Goal: Information Seeking & Learning: Check status

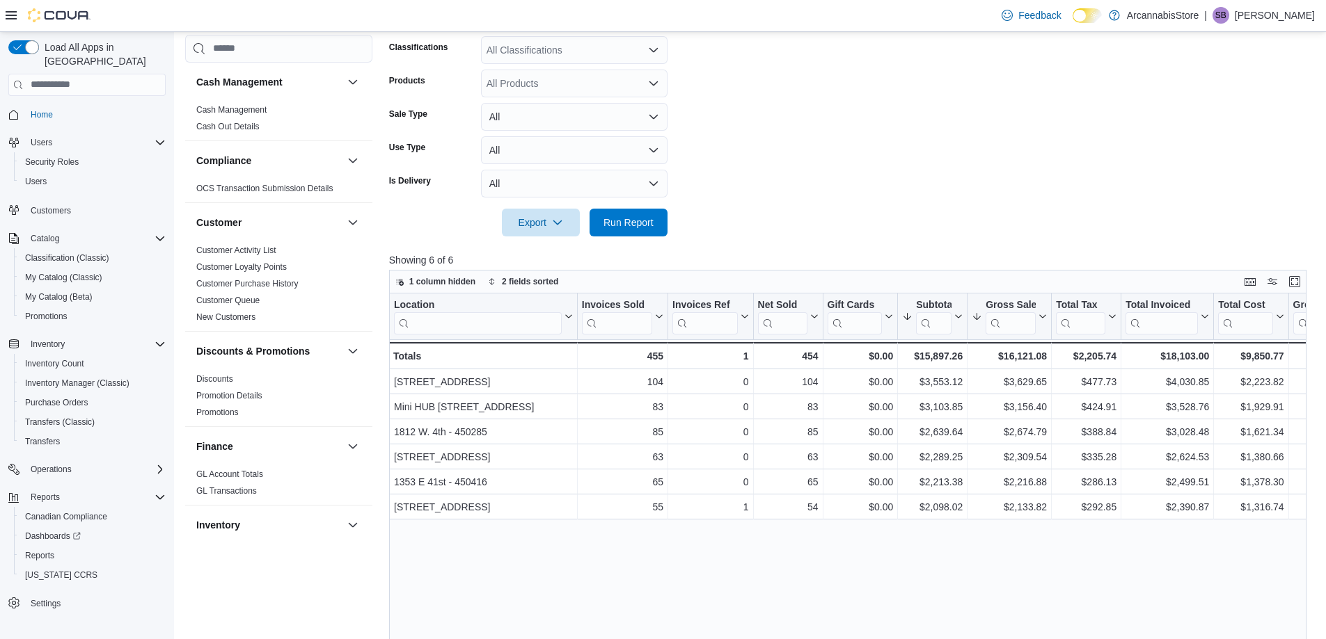
scroll to position [862, 0]
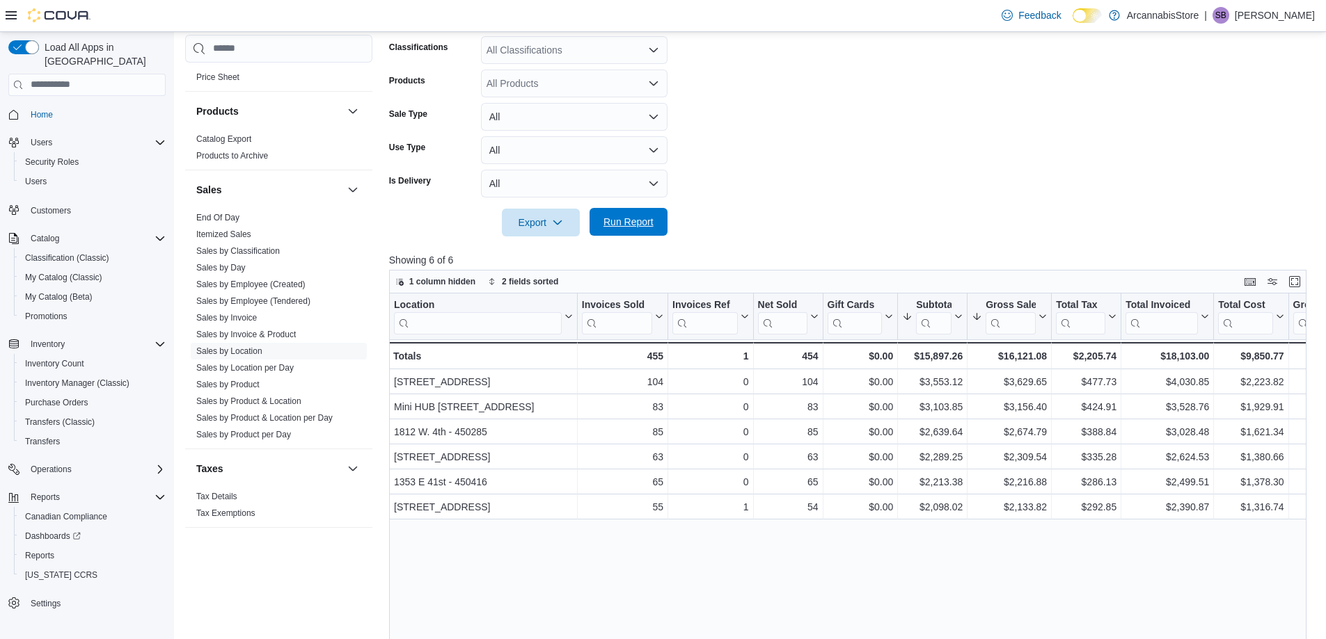
click at [609, 226] on span "Run Report" at bounding box center [628, 222] width 50 height 14
click at [590, 184] on button "All" at bounding box center [574, 184] width 186 height 28
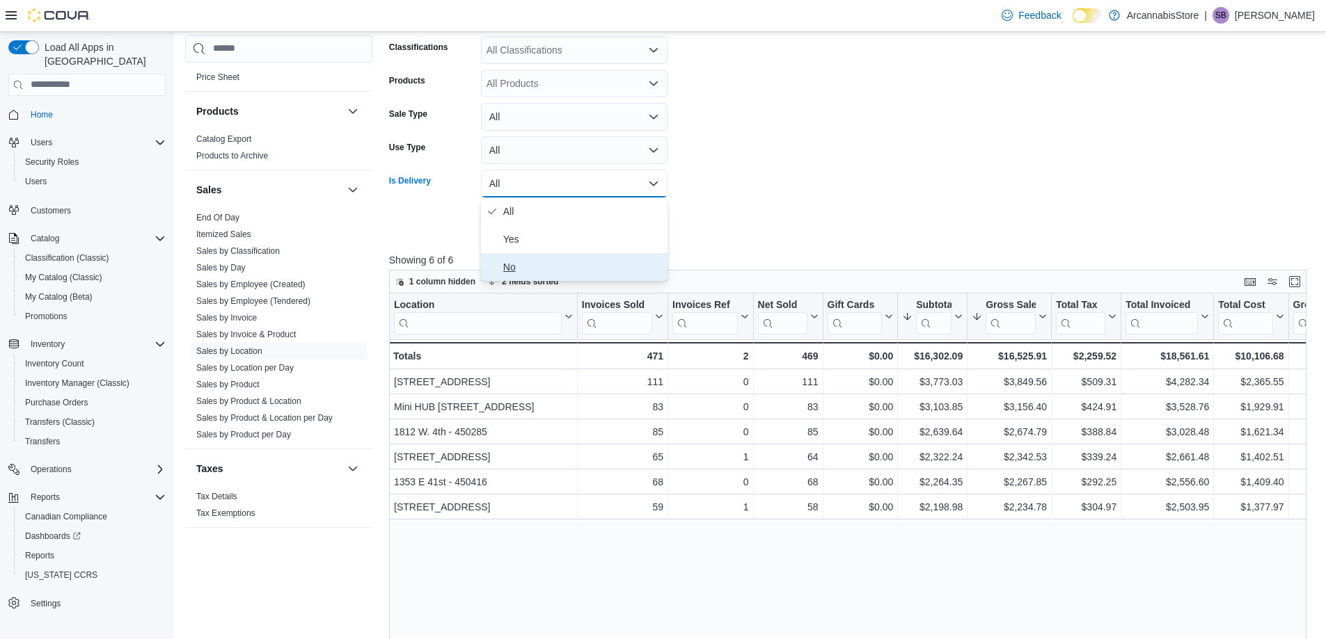
click at [511, 264] on span "No" at bounding box center [582, 267] width 159 height 17
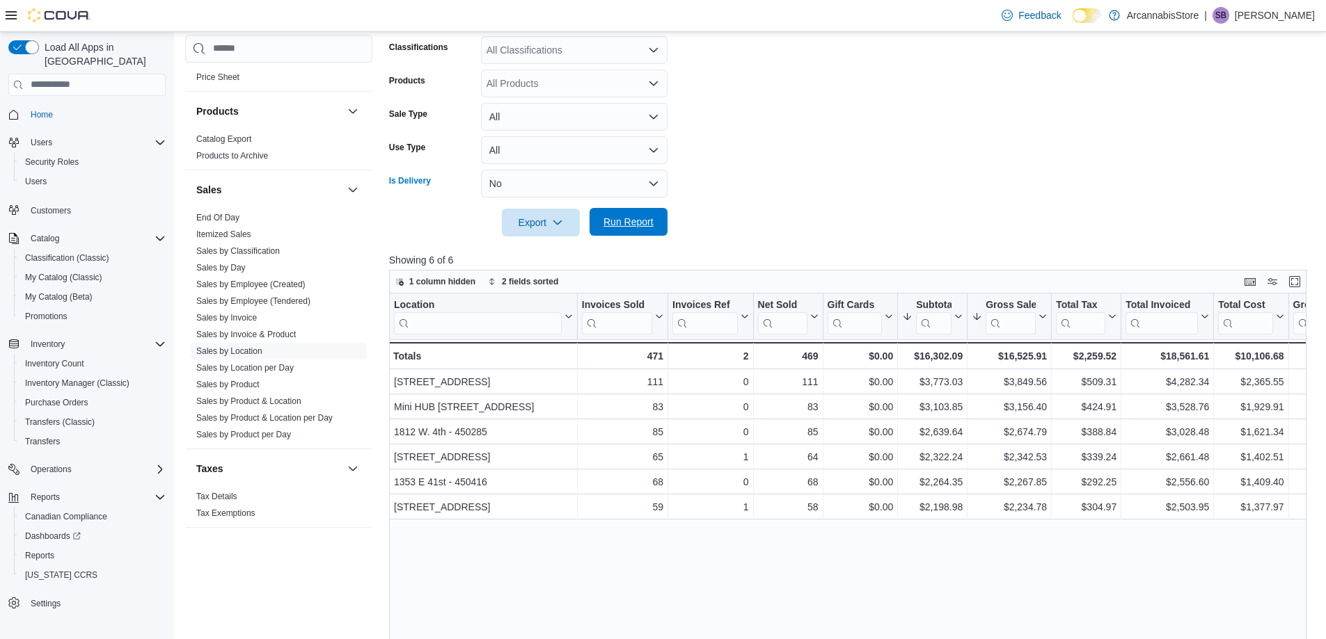
click at [633, 229] on span "Run Report" at bounding box center [628, 222] width 61 height 28
click at [250, 315] on link "Sales by Invoice" at bounding box center [226, 318] width 61 height 10
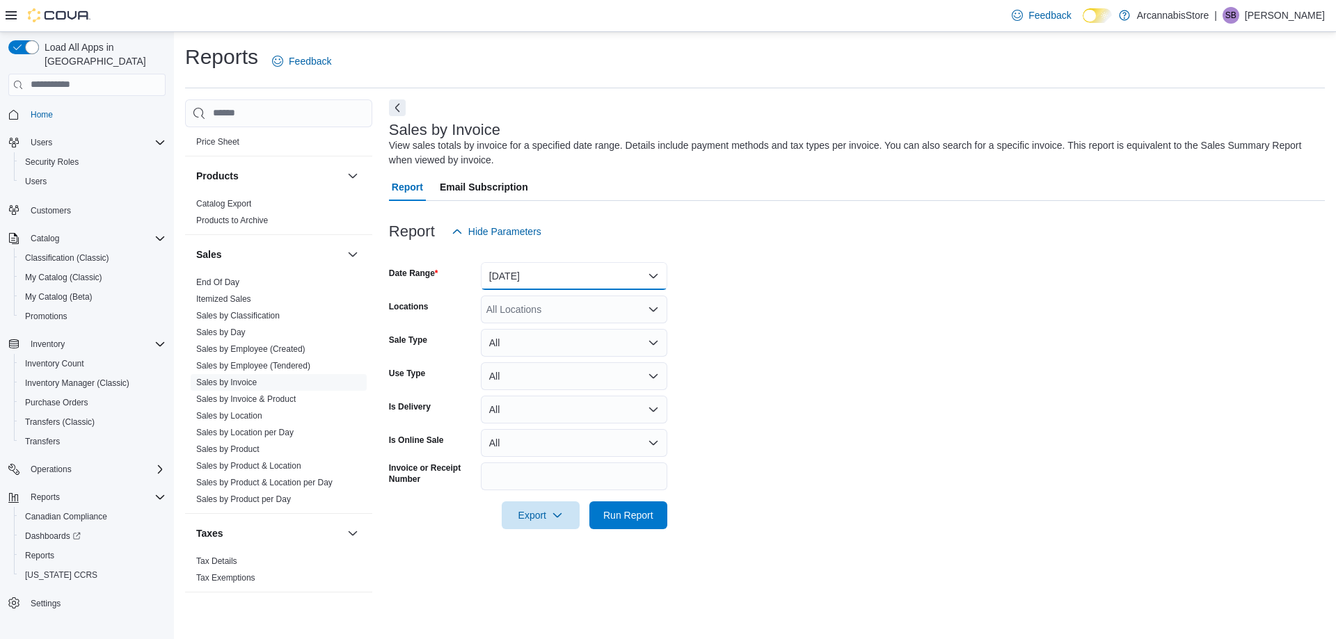
click at [586, 281] on button "[DATE]" at bounding box center [574, 276] width 186 height 28
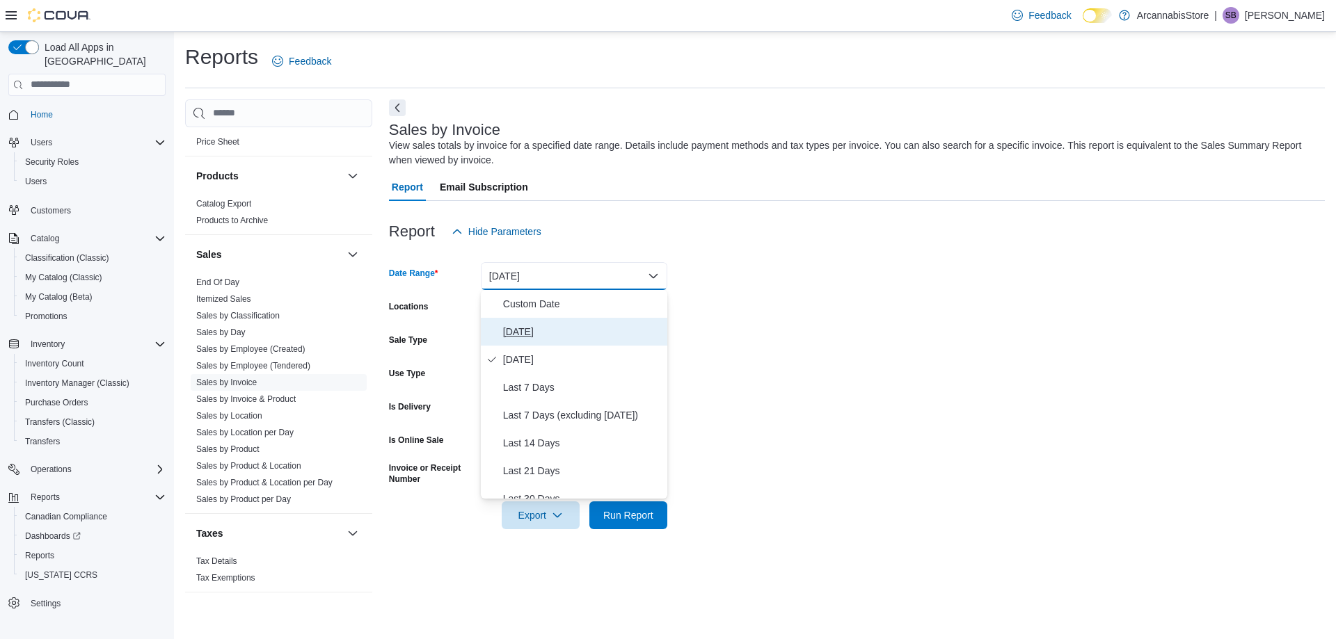
click at [517, 330] on span "[DATE]" at bounding box center [582, 332] width 159 height 17
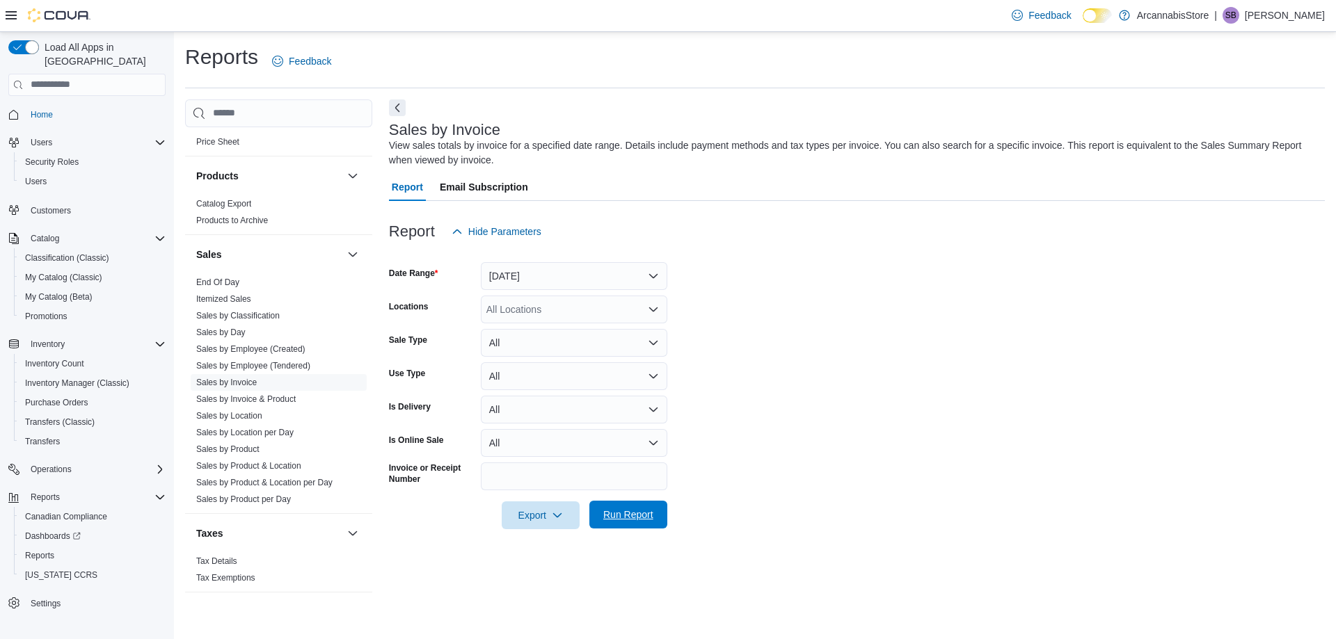
click at [619, 514] on span "Run Report" at bounding box center [628, 515] width 50 height 14
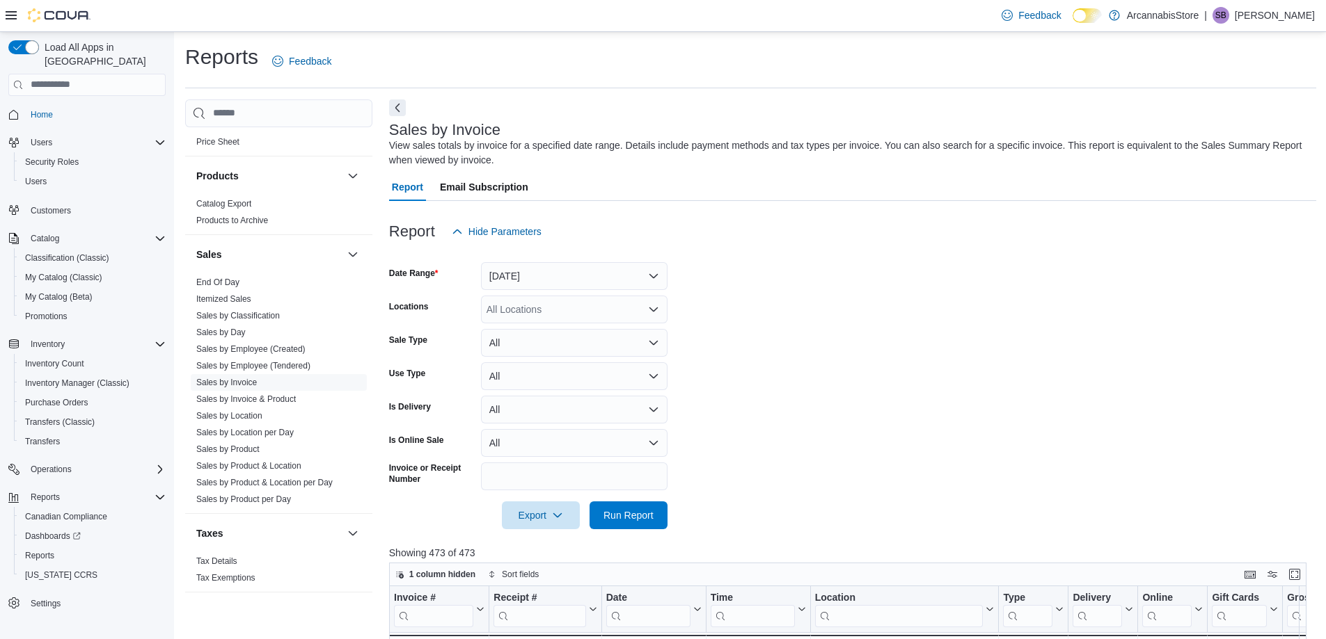
click at [548, 313] on div "All Locations" at bounding box center [574, 310] width 186 height 28
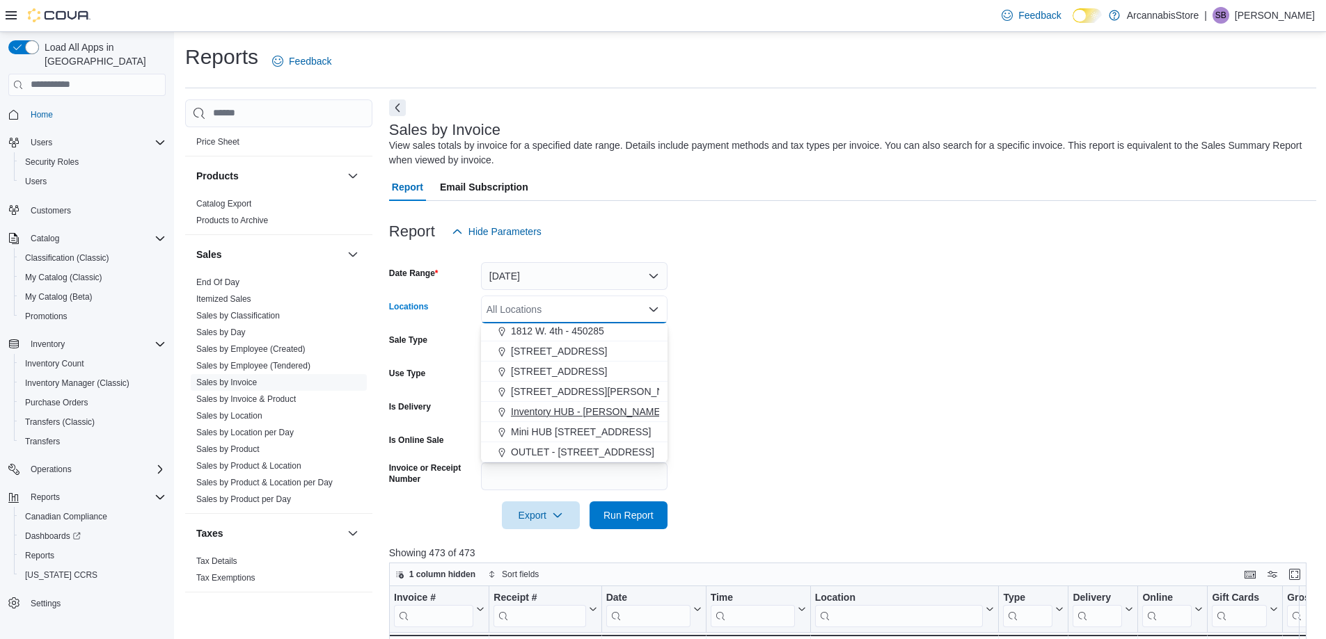
drag, startPoint x: 571, startPoint y: 432, endPoint x: 591, endPoint y: 431, distance: 19.5
click at [573, 432] on span "Mini HUB [STREET_ADDRESS]" at bounding box center [581, 432] width 140 height 14
click at [750, 432] on form "Date Range [DATE] Locations Mini HUB [STREET_ADDRESS] Combo box. Selected. Mini…" at bounding box center [852, 388] width 927 height 284
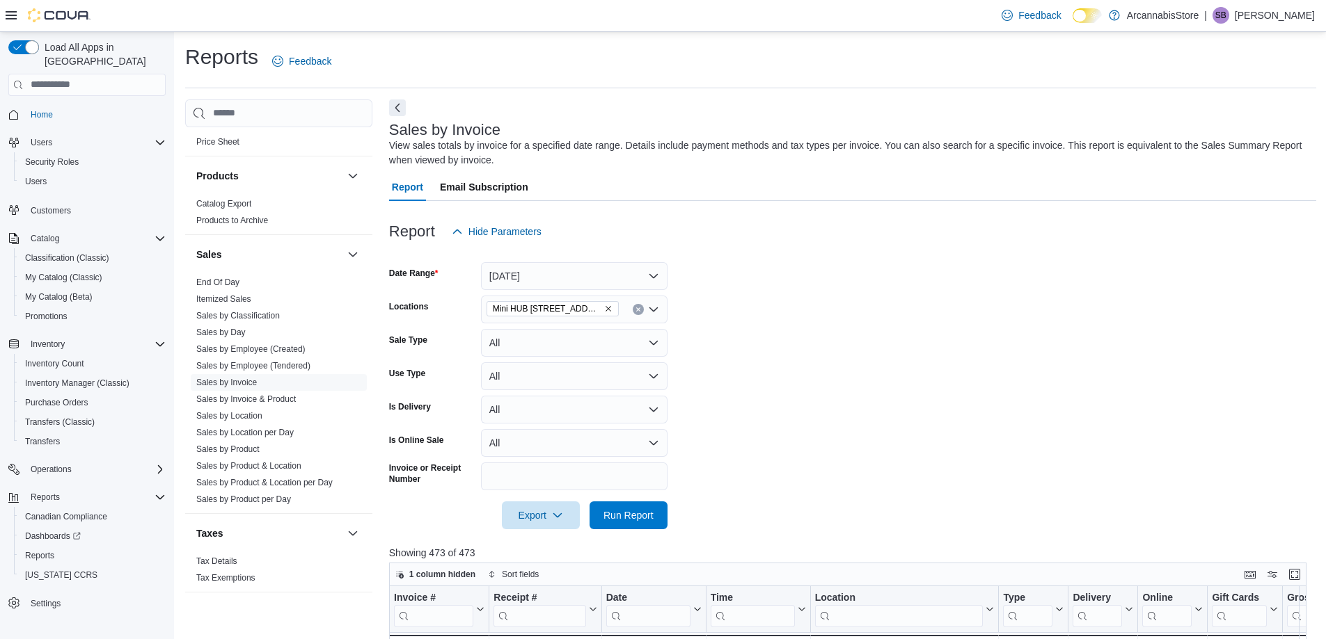
click at [638, 500] on div at bounding box center [852, 496] width 927 height 11
click at [632, 508] on span "Run Report" at bounding box center [628, 516] width 61 height 28
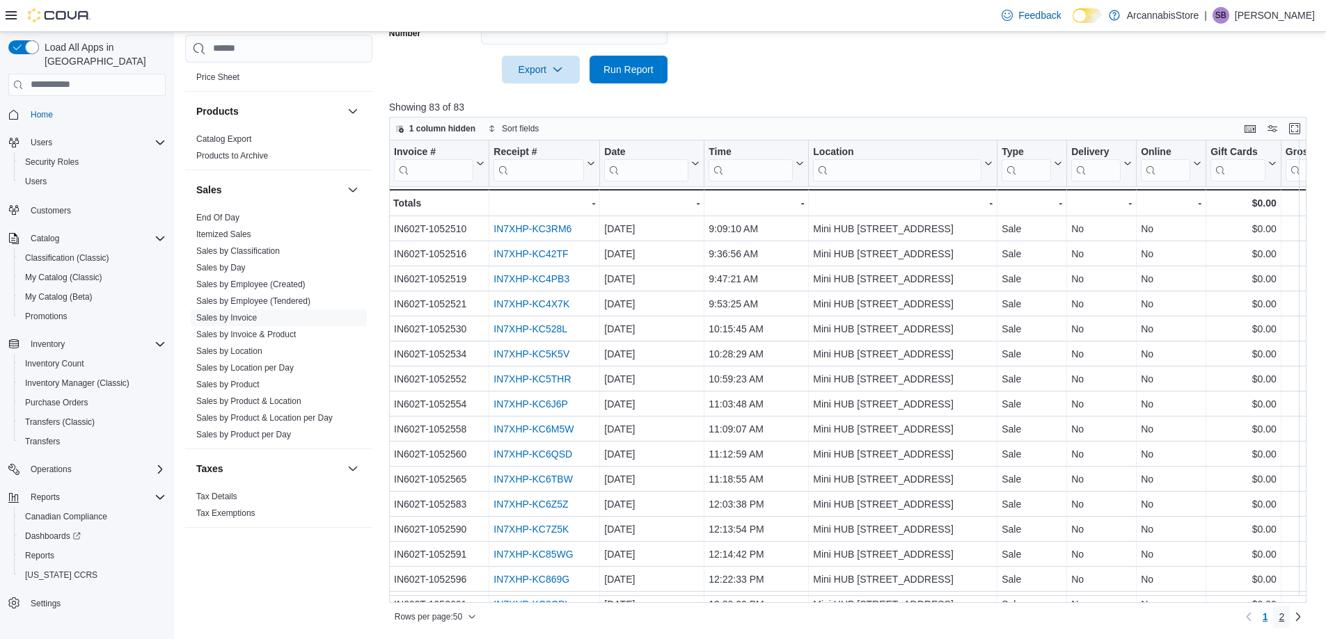
click at [1284, 614] on span "2" at bounding box center [1281, 617] width 6 height 14
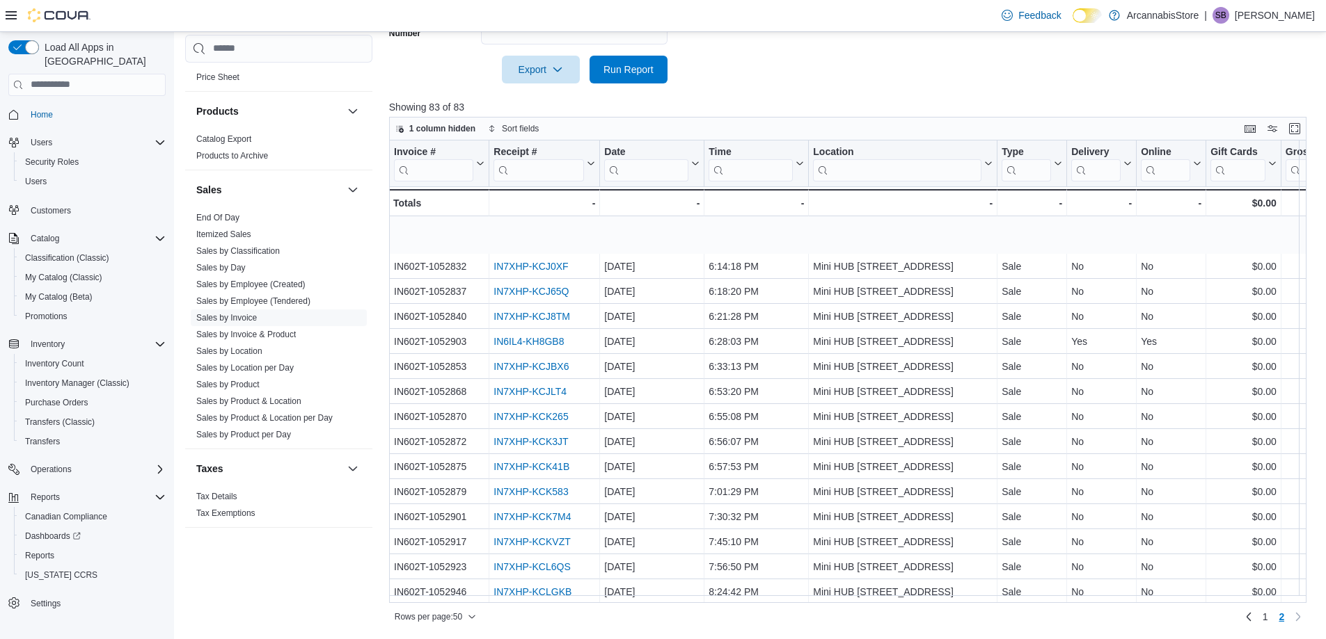
scroll to position [447, 0]
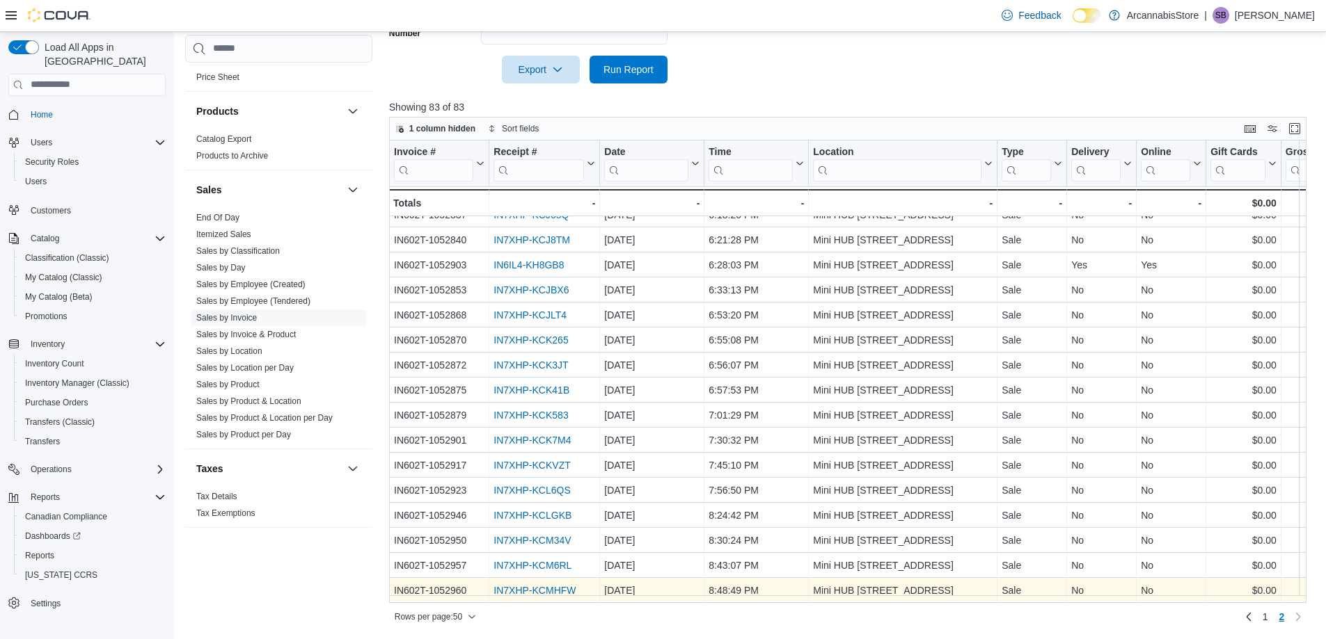
click at [543, 585] on link "IN7XHP-KCMHFW" at bounding box center [534, 590] width 82 height 11
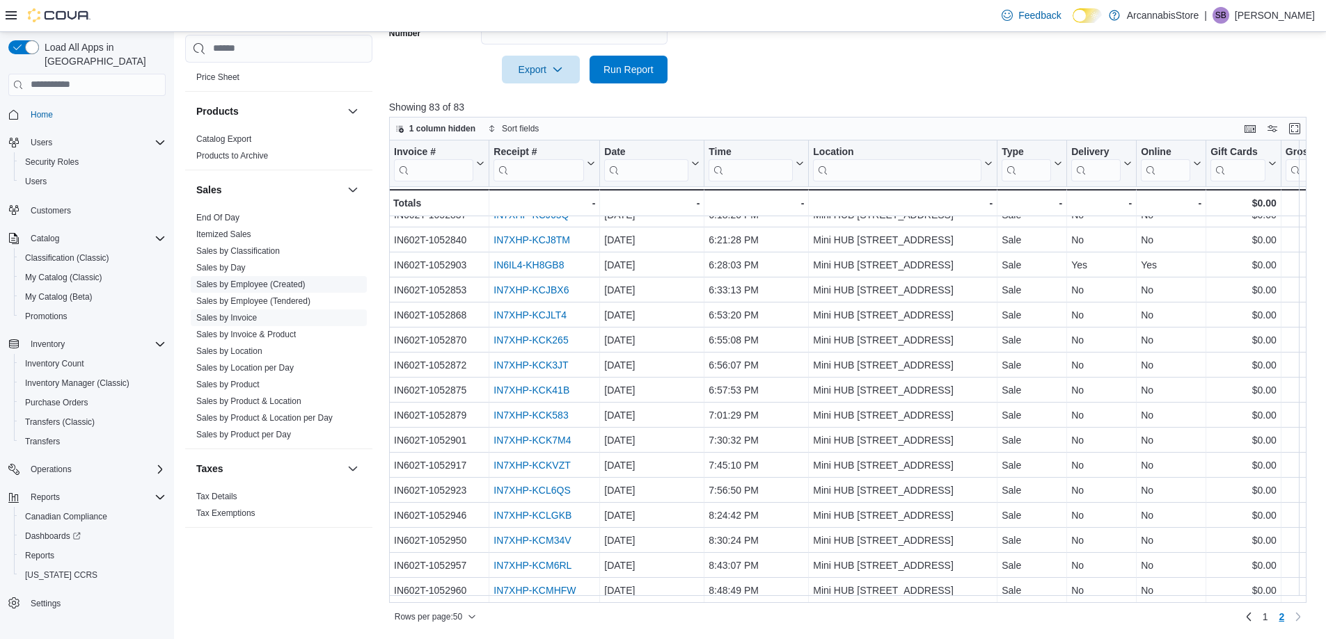
click at [237, 349] on link "Sales by Location" at bounding box center [229, 352] width 66 height 10
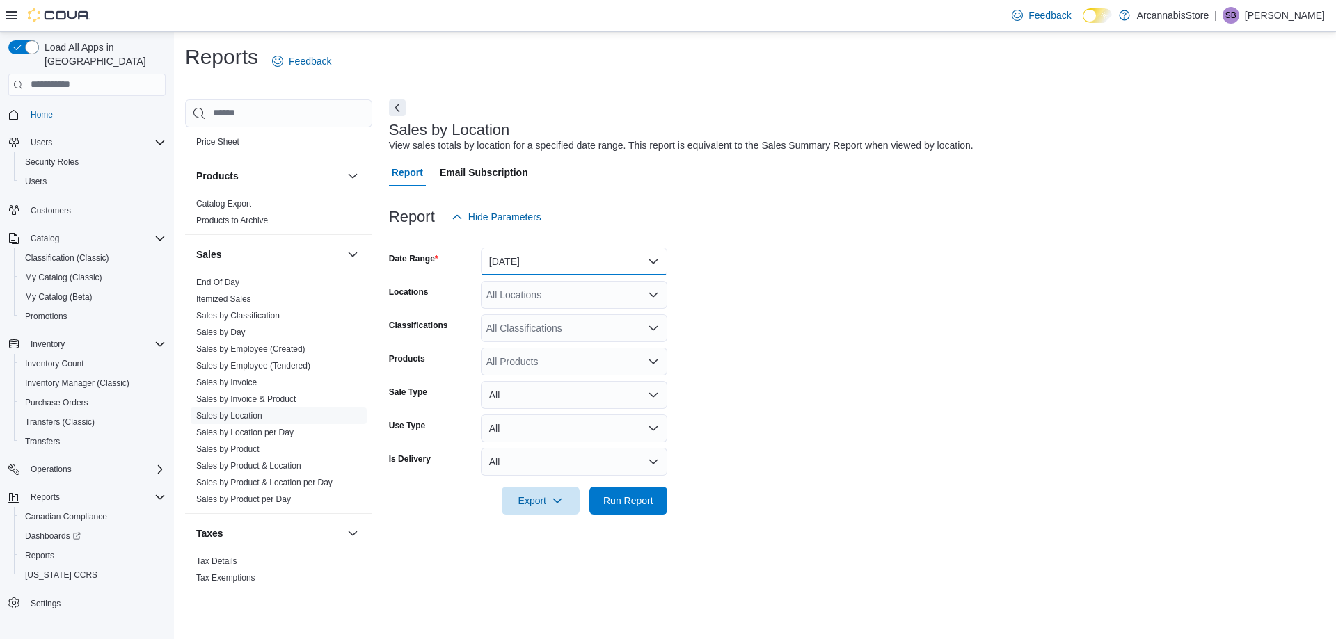
click at [523, 259] on button "[DATE]" at bounding box center [574, 262] width 186 height 28
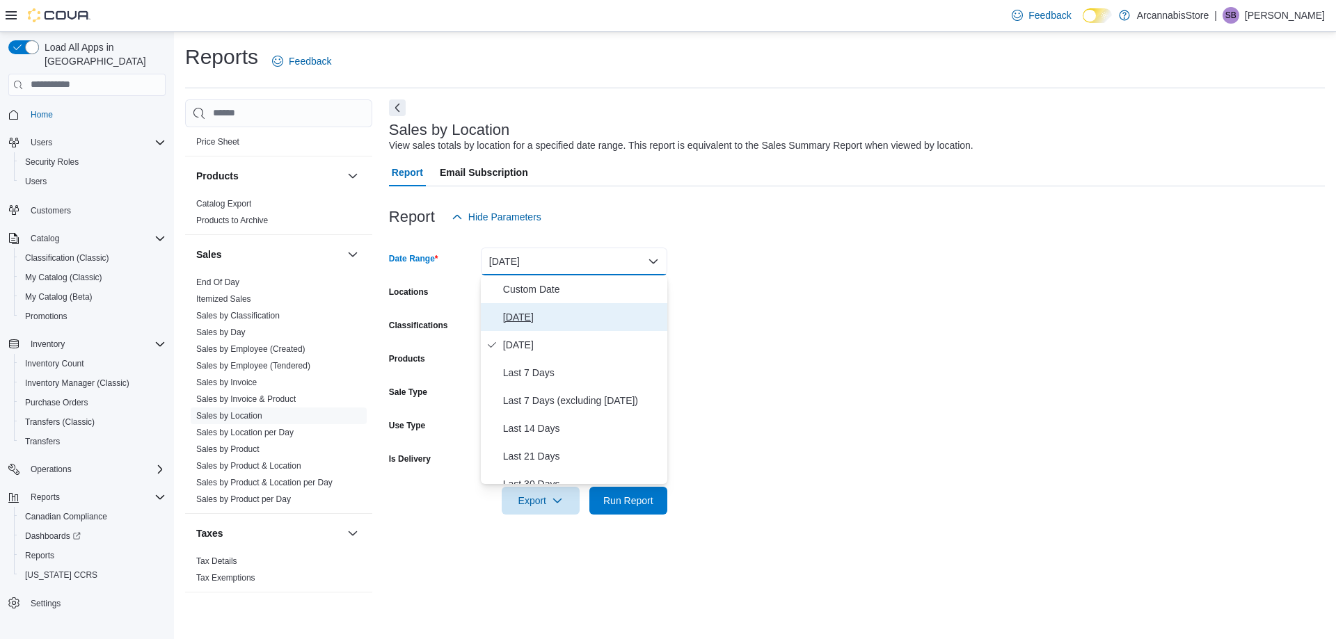
click at [523, 309] on span "[DATE]" at bounding box center [582, 317] width 159 height 17
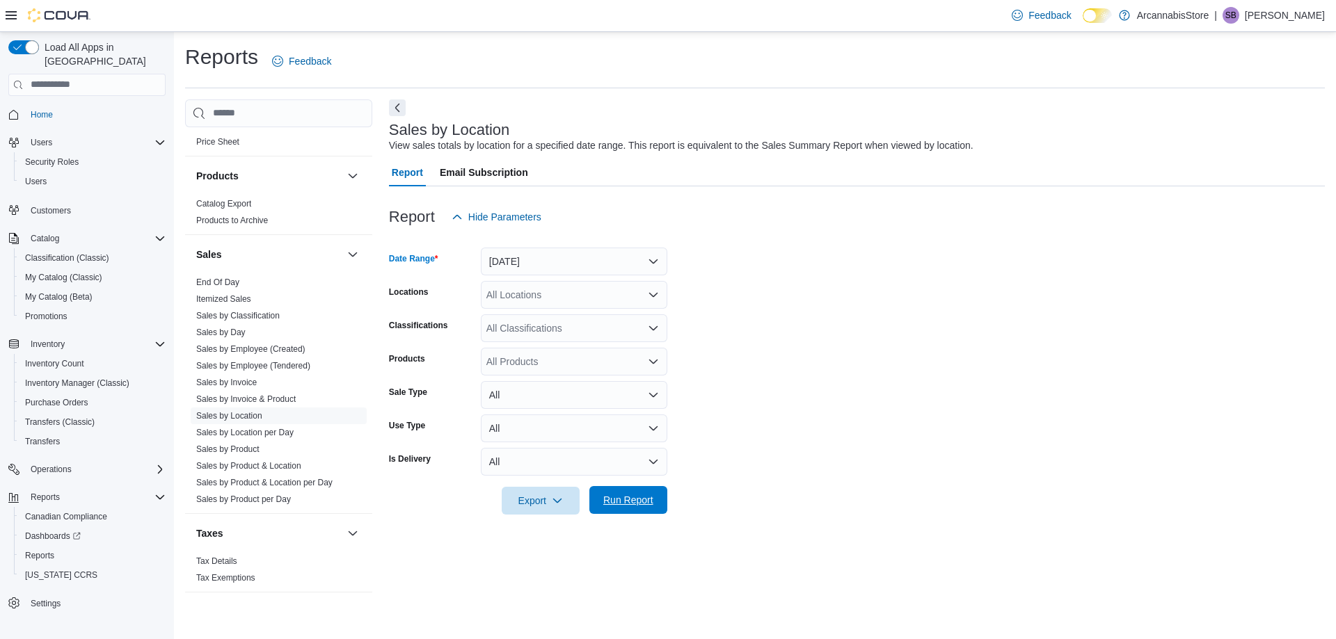
click at [618, 493] on span "Run Report" at bounding box center [628, 500] width 61 height 28
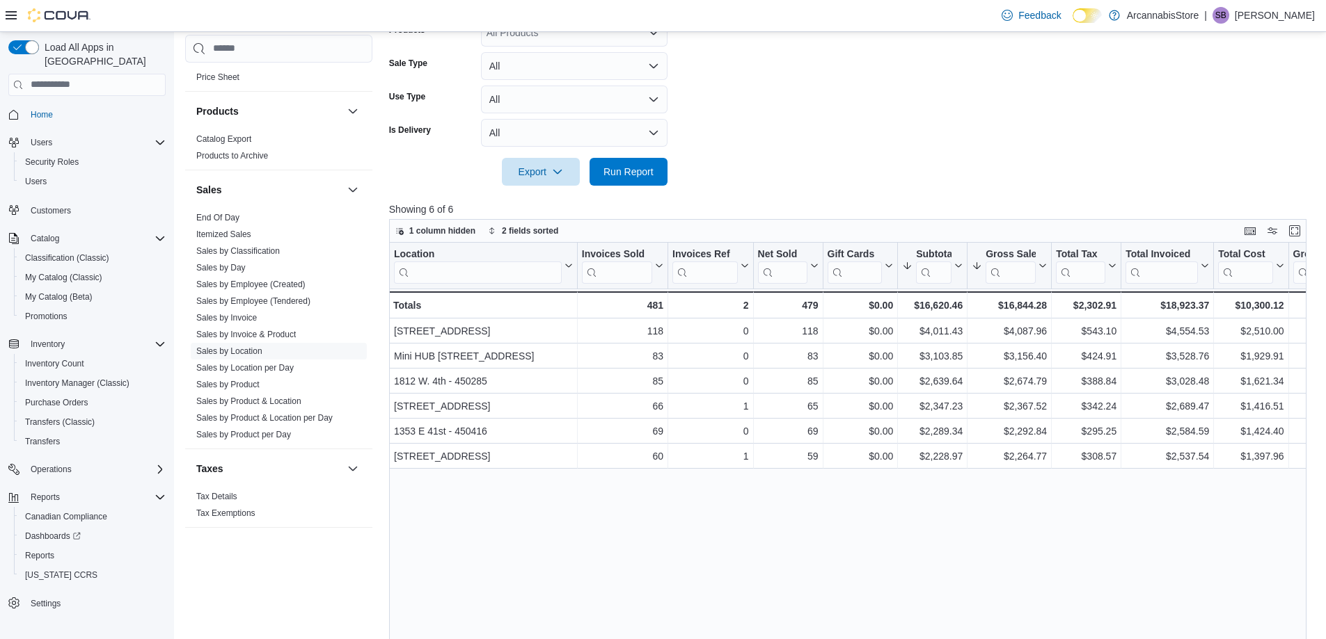
scroll to position [348, 0]
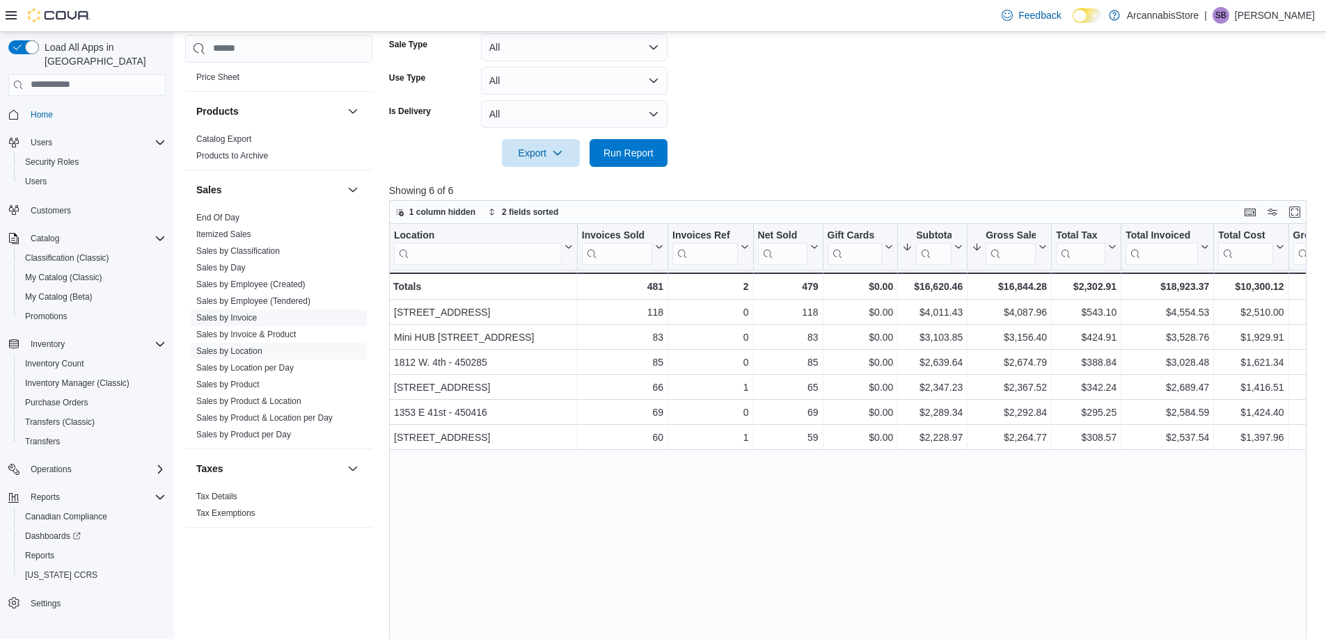
click at [224, 316] on link "Sales by Invoice" at bounding box center [226, 318] width 61 height 10
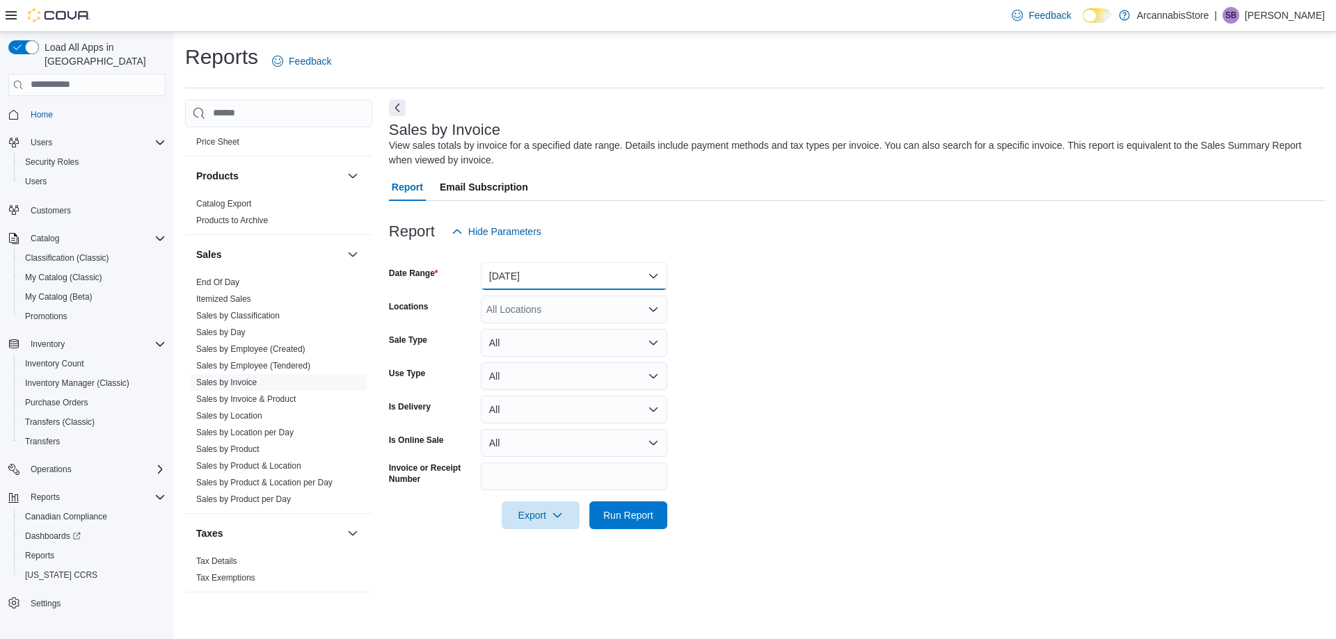
click at [514, 276] on button "[DATE]" at bounding box center [574, 276] width 186 height 28
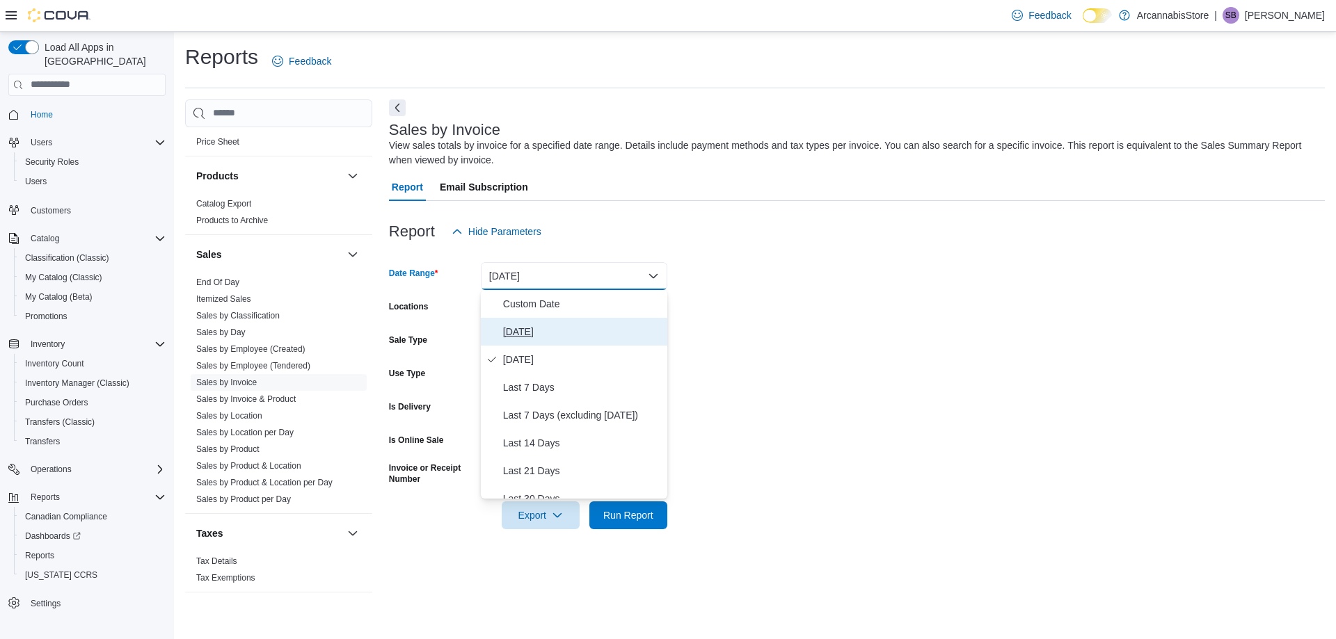
click at [514, 335] on span "[DATE]" at bounding box center [582, 332] width 159 height 17
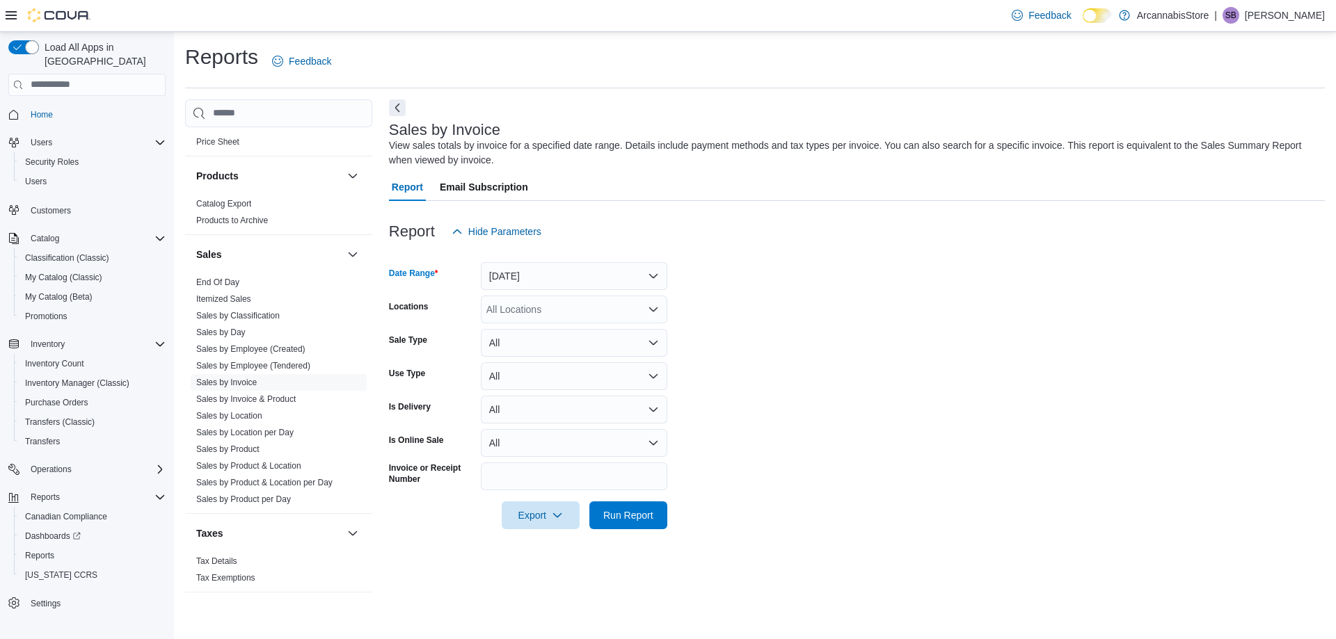
click at [504, 314] on div "All Locations" at bounding box center [574, 310] width 186 height 28
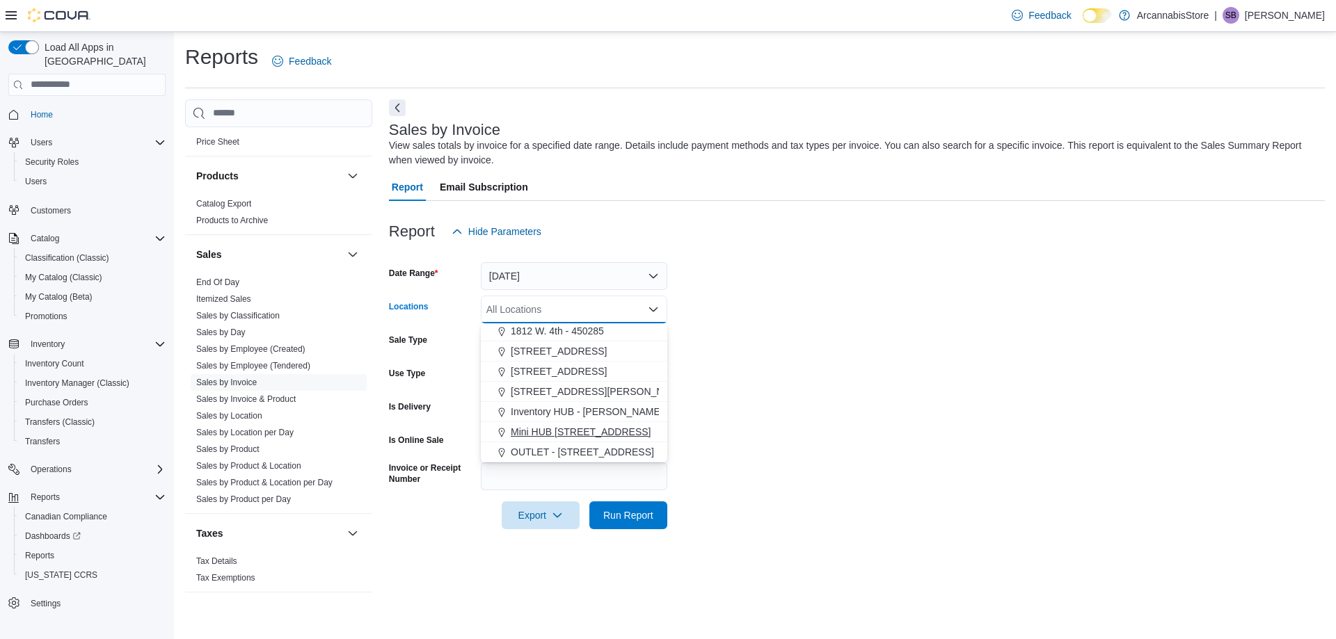
click at [552, 435] on span "Mini HUB [STREET_ADDRESS]" at bounding box center [581, 432] width 140 height 14
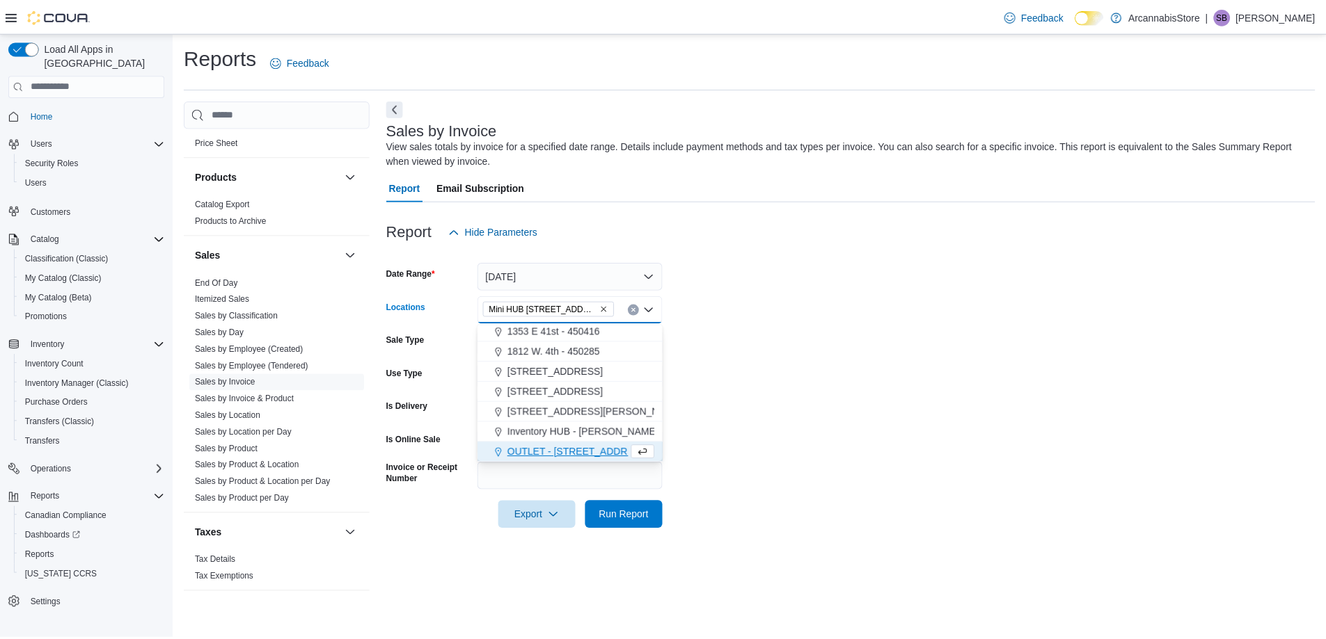
scroll to position [42, 0]
click at [644, 515] on span "Run Report" at bounding box center [628, 515] width 50 height 14
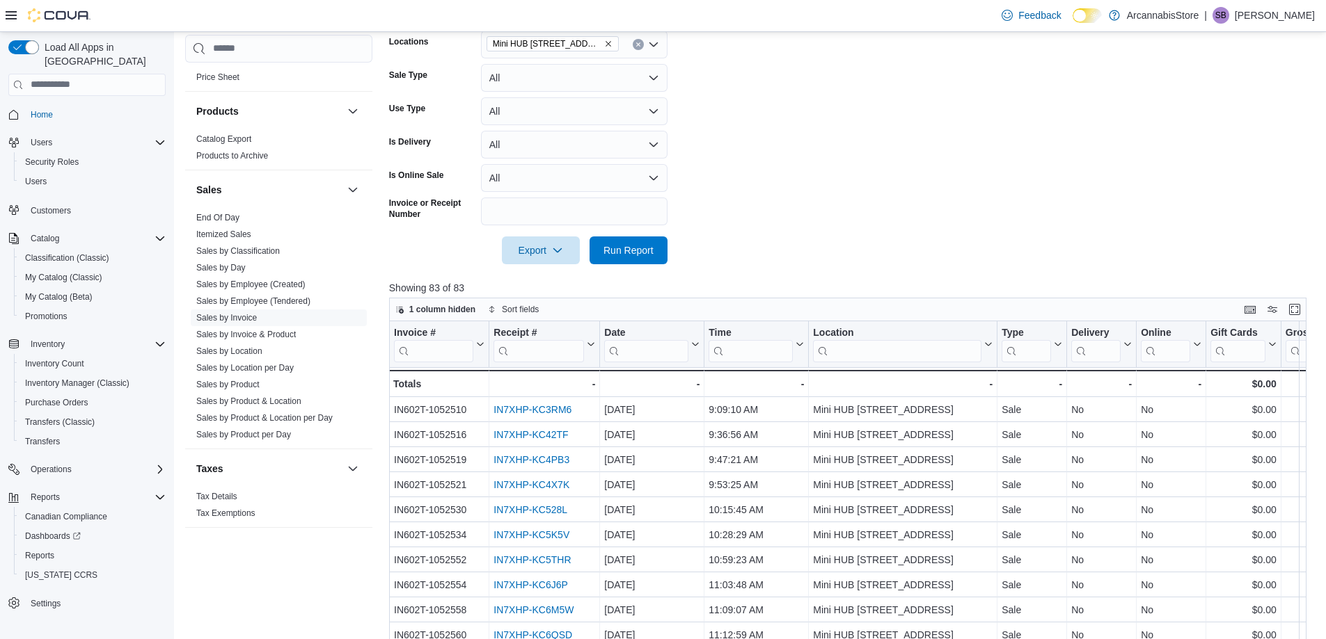
scroll to position [446, 0]
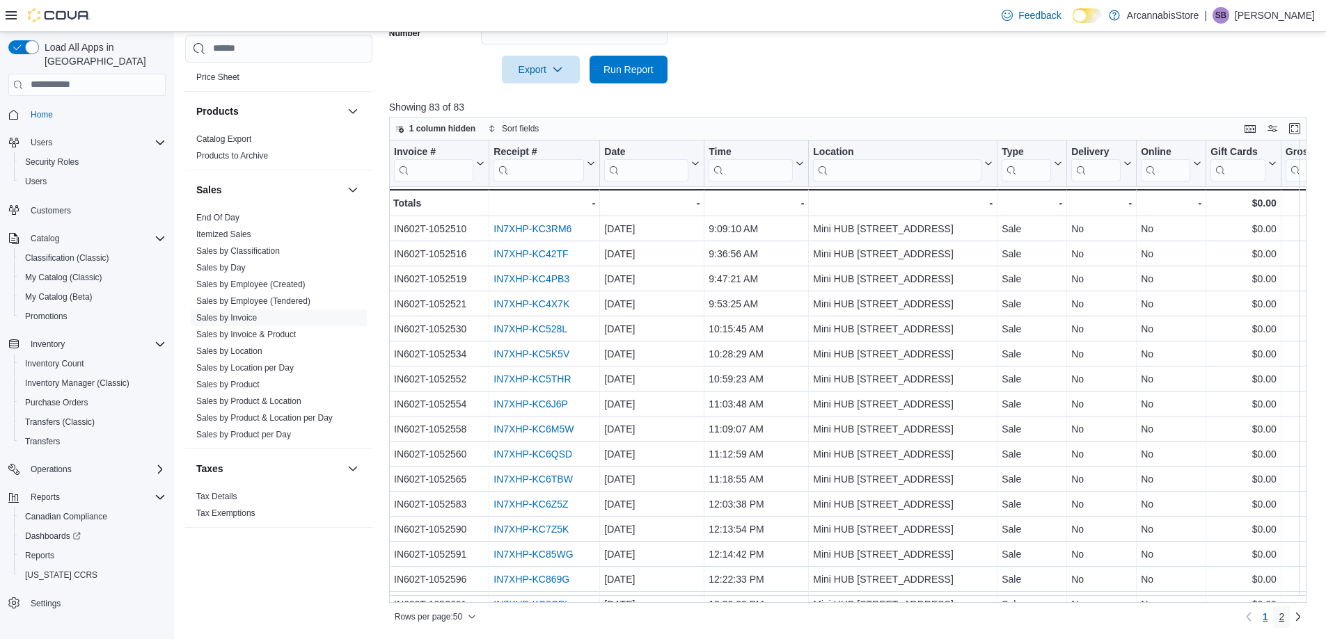
click at [1284, 619] on span "2" at bounding box center [1281, 617] width 6 height 14
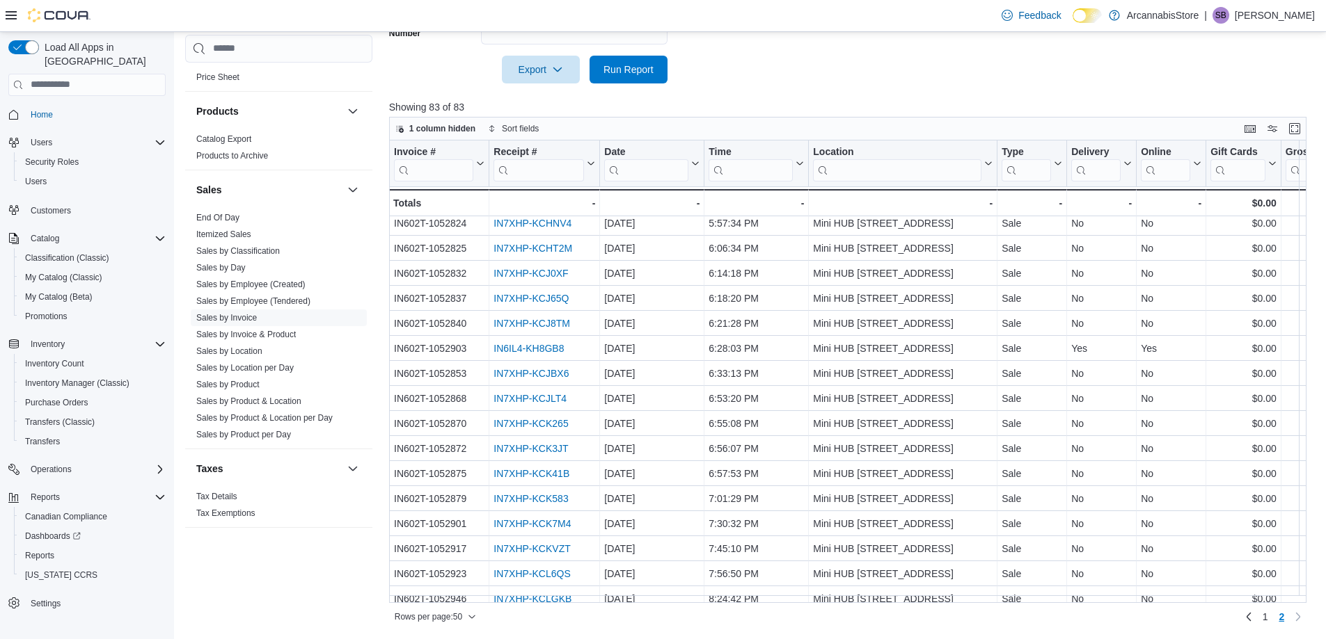
scroll to position [447, 0]
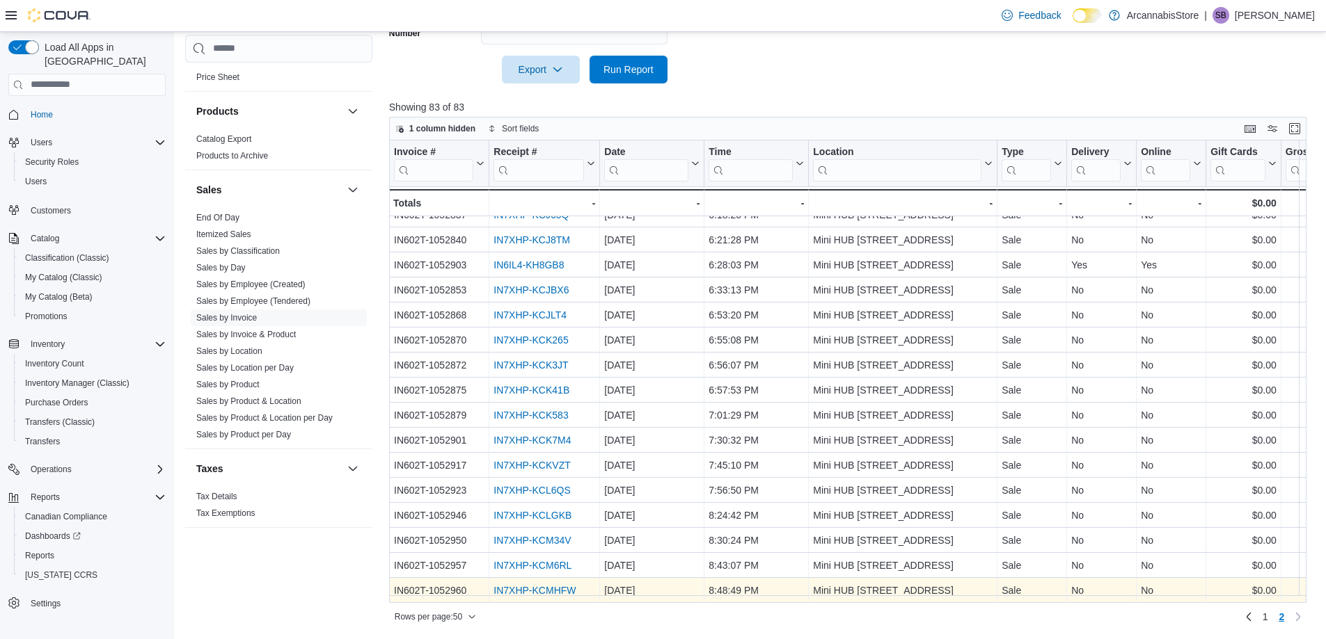
click at [562, 585] on link "IN7XHP-KCMHFW" at bounding box center [534, 590] width 82 height 11
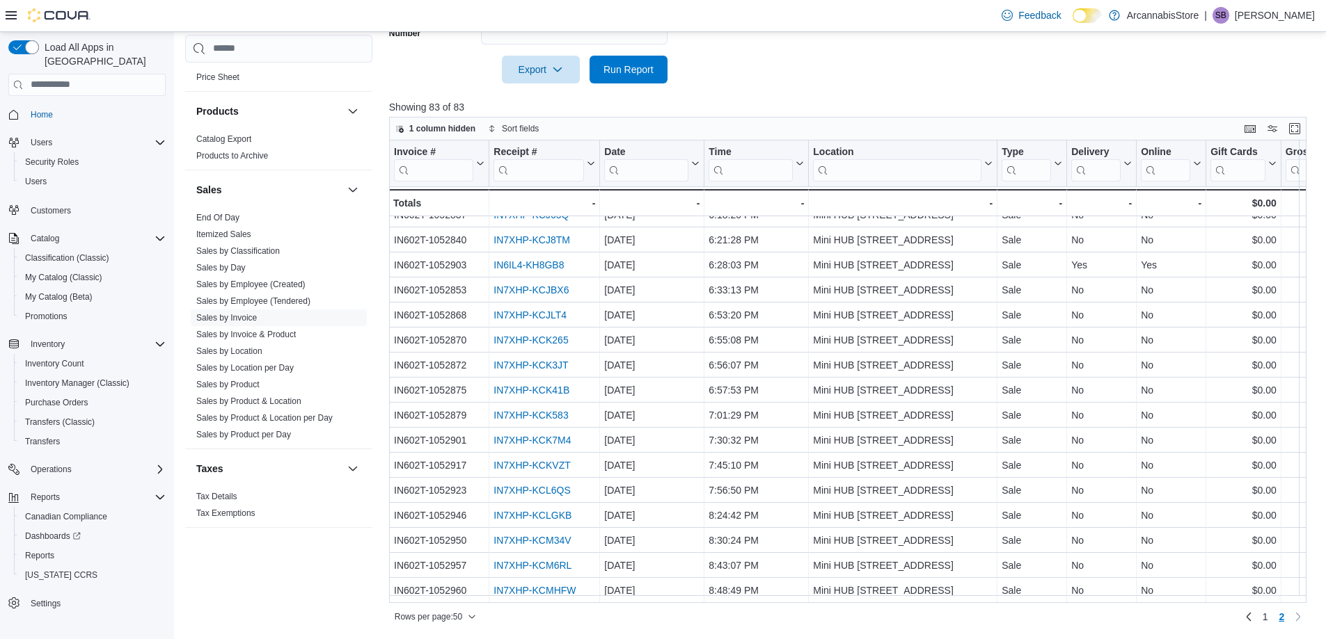
click at [1092, 614] on div "Rows per page : 50 Page 2 of 2 1 2" at bounding box center [847, 617] width 917 height 22
click at [236, 351] on link "Sales by Location" at bounding box center [229, 352] width 66 height 10
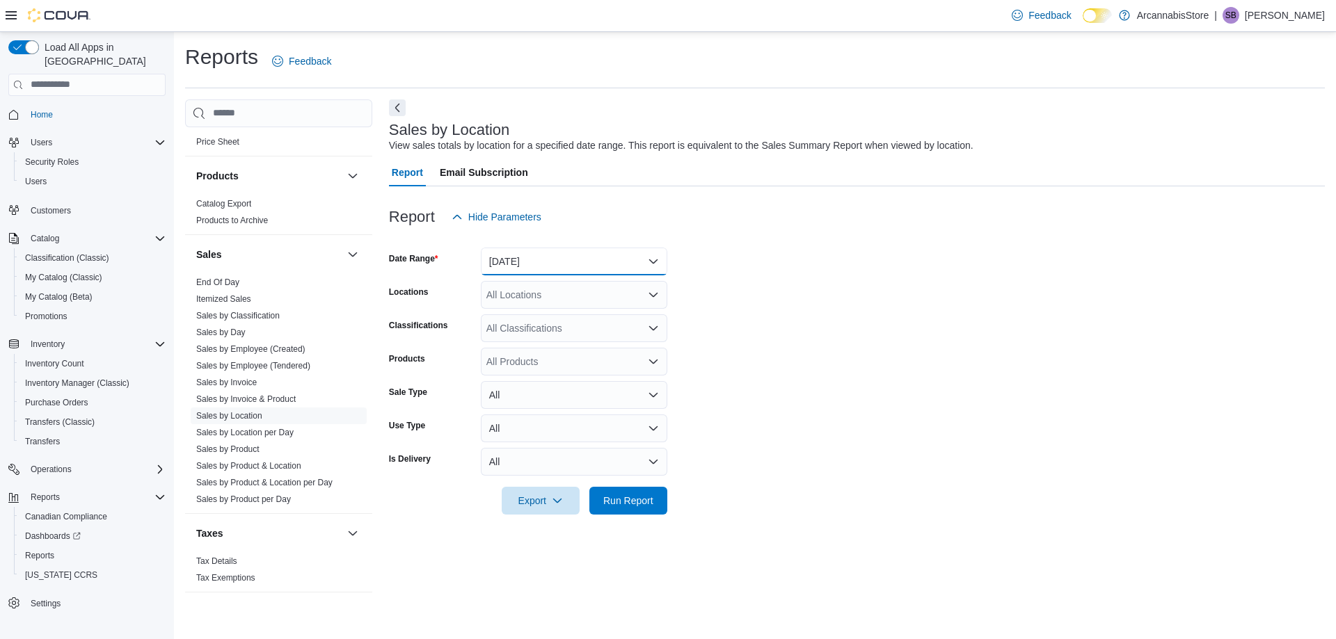
click at [548, 262] on button "[DATE]" at bounding box center [574, 262] width 186 height 28
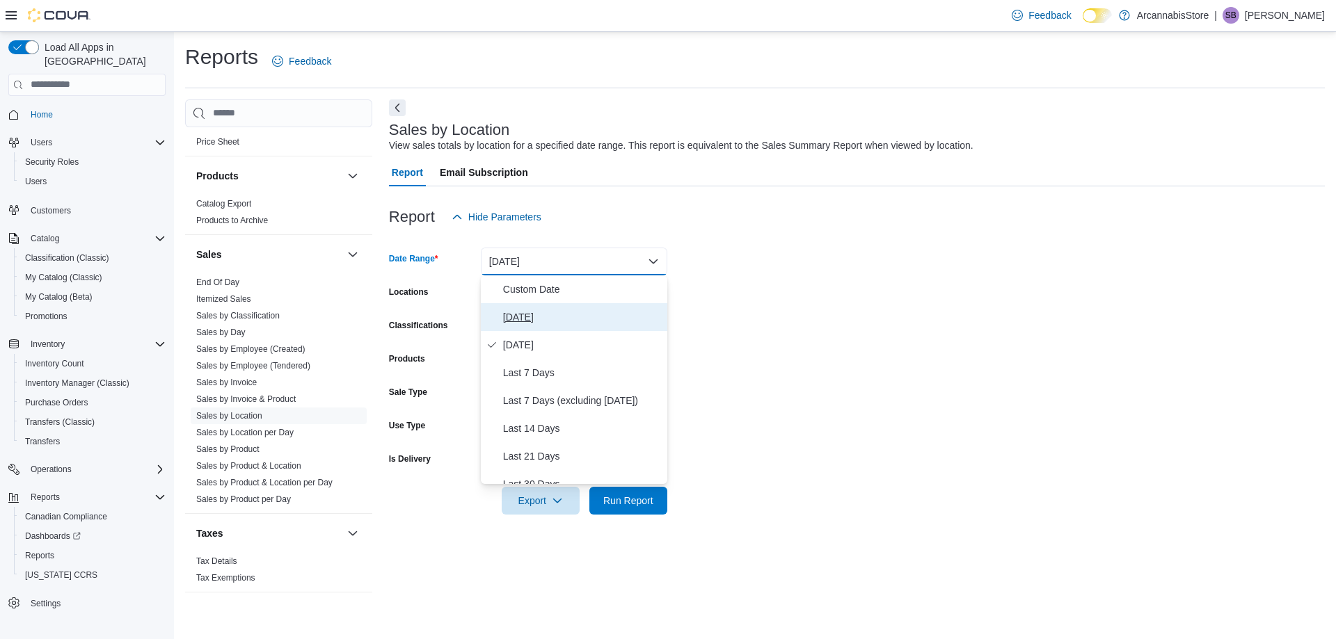
click at [511, 315] on span "[DATE]" at bounding box center [582, 317] width 159 height 17
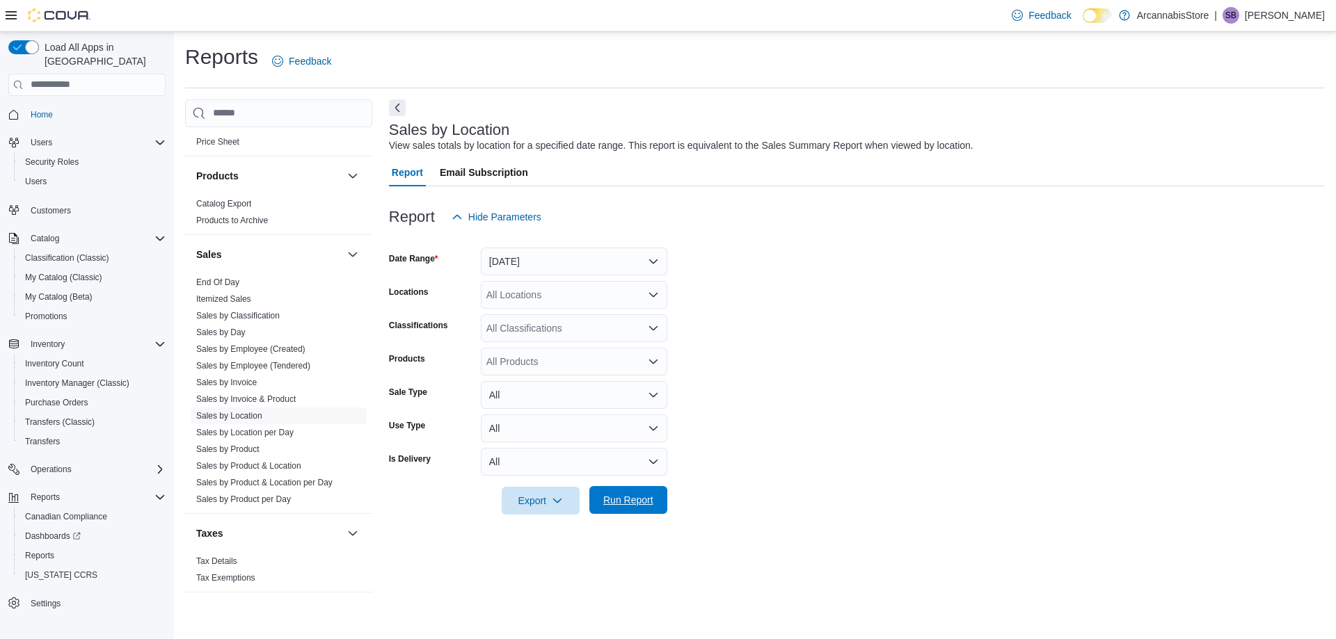
click at [612, 500] on span "Run Report" at bounding box center [628, 500] width 50 height 14
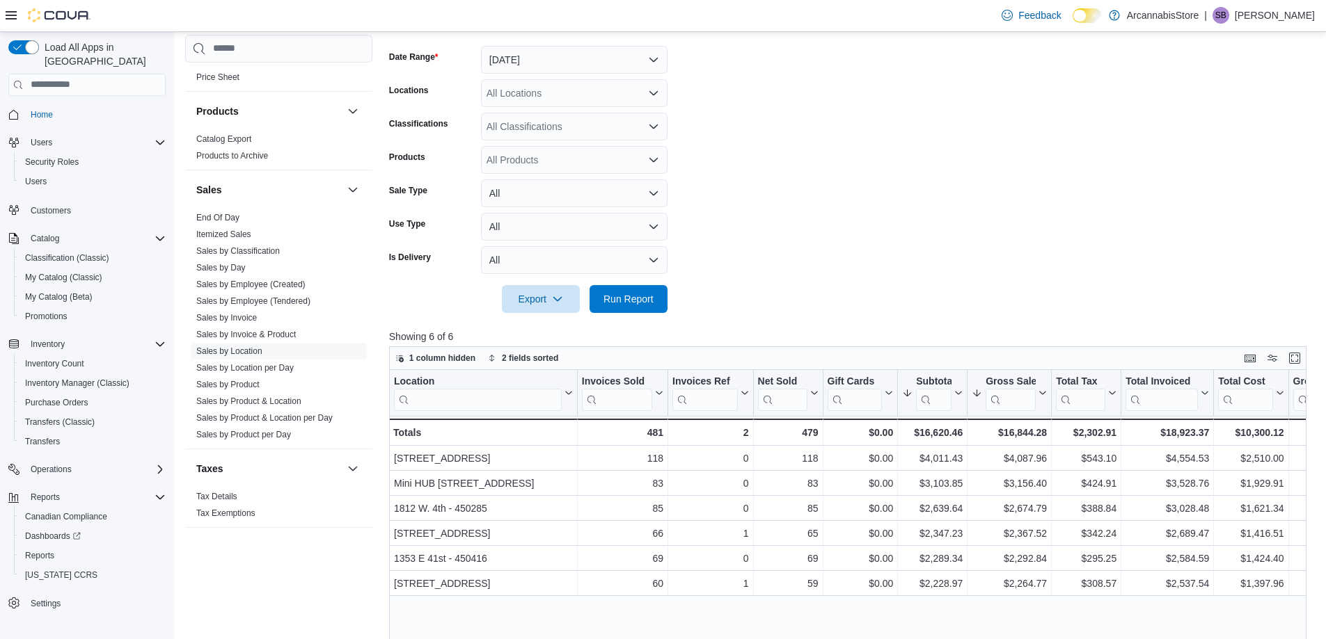
scroll to position [209, 0]
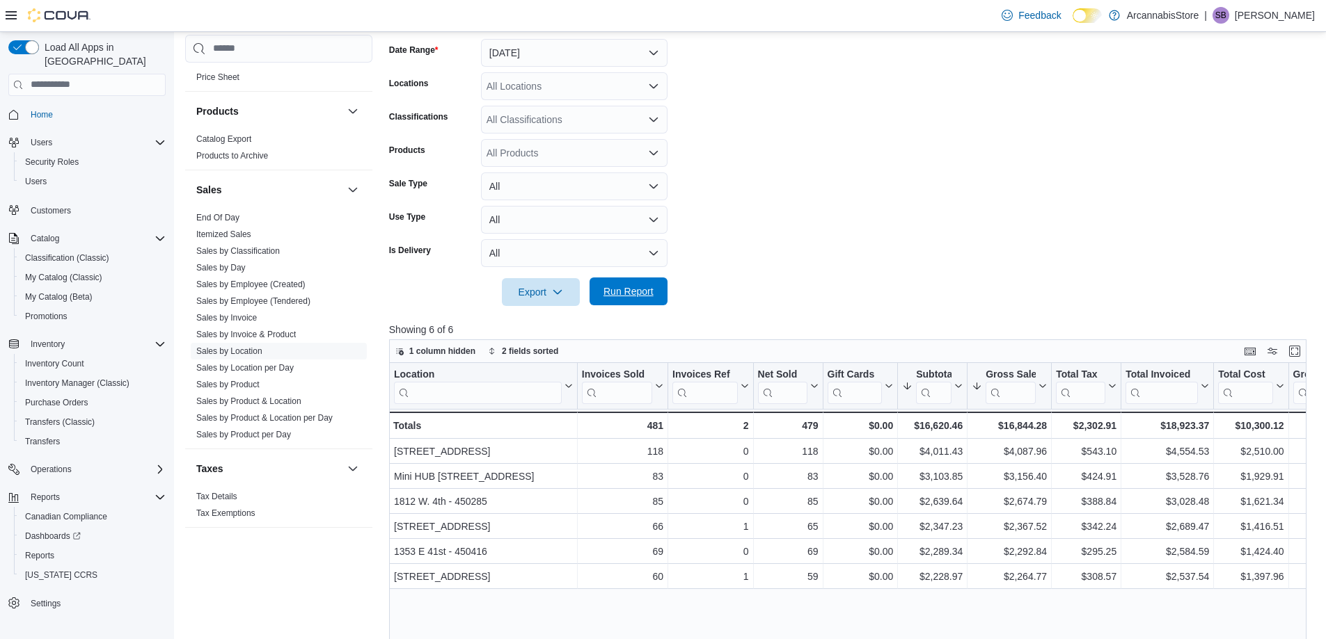
click at [639, 294] on span "Run Report" at bounding box center [628, 292] width 50 height 14
click at [513, 257] on button "All" at bounding box center [574, 253] width 186 height 28
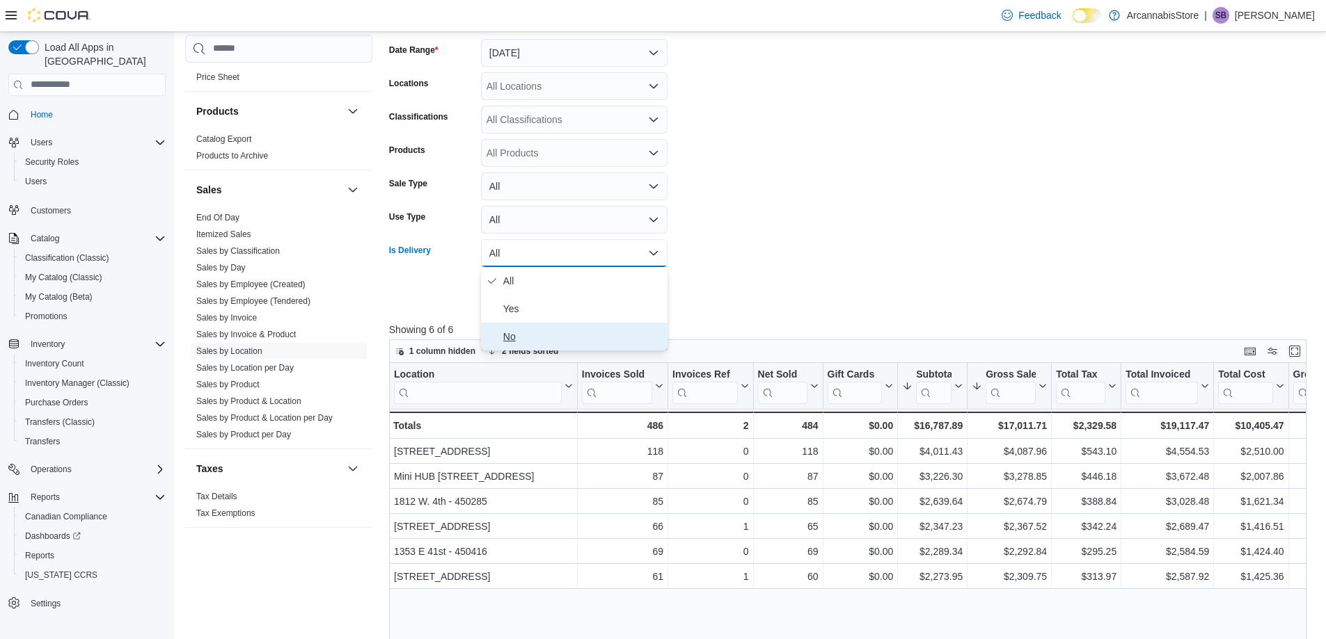
click at [498, 337] on button "No" at bounding box center [574, 337] width 186 height 28
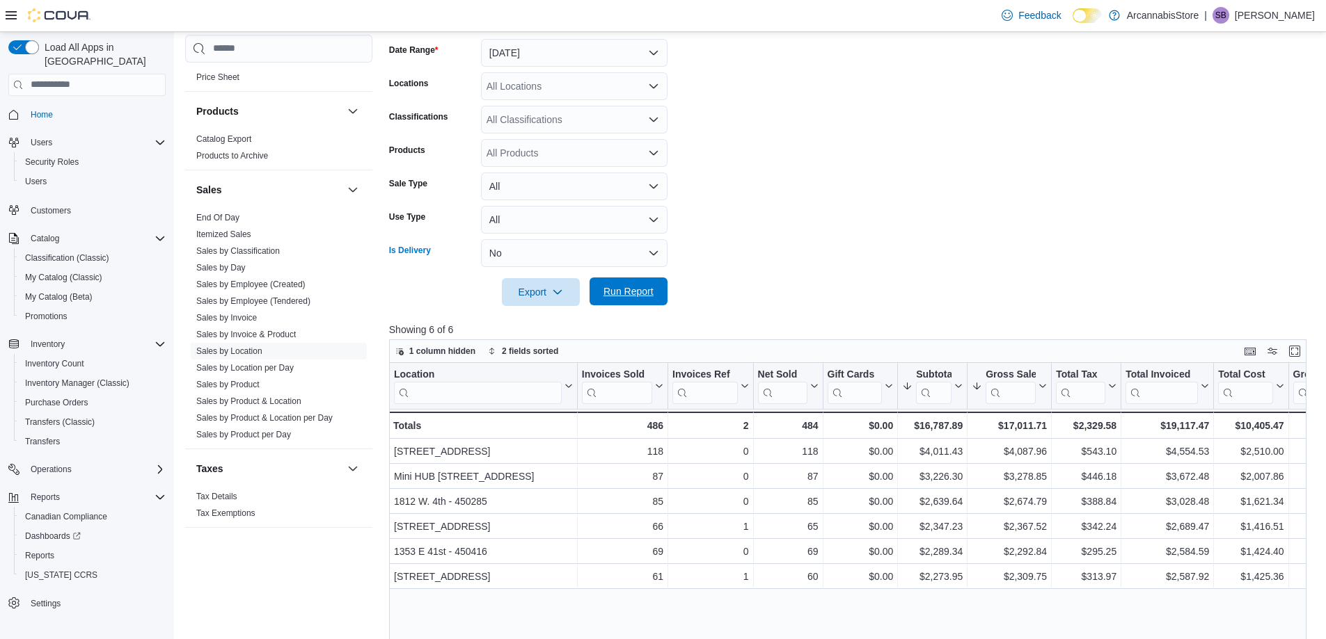
click at [622, 290] on span "Run Report" at bounding box center [628, 292] width 50 height 14
click at [623, 290] on span "Run Report" at bounding box center [628, 292] width 50 height 14
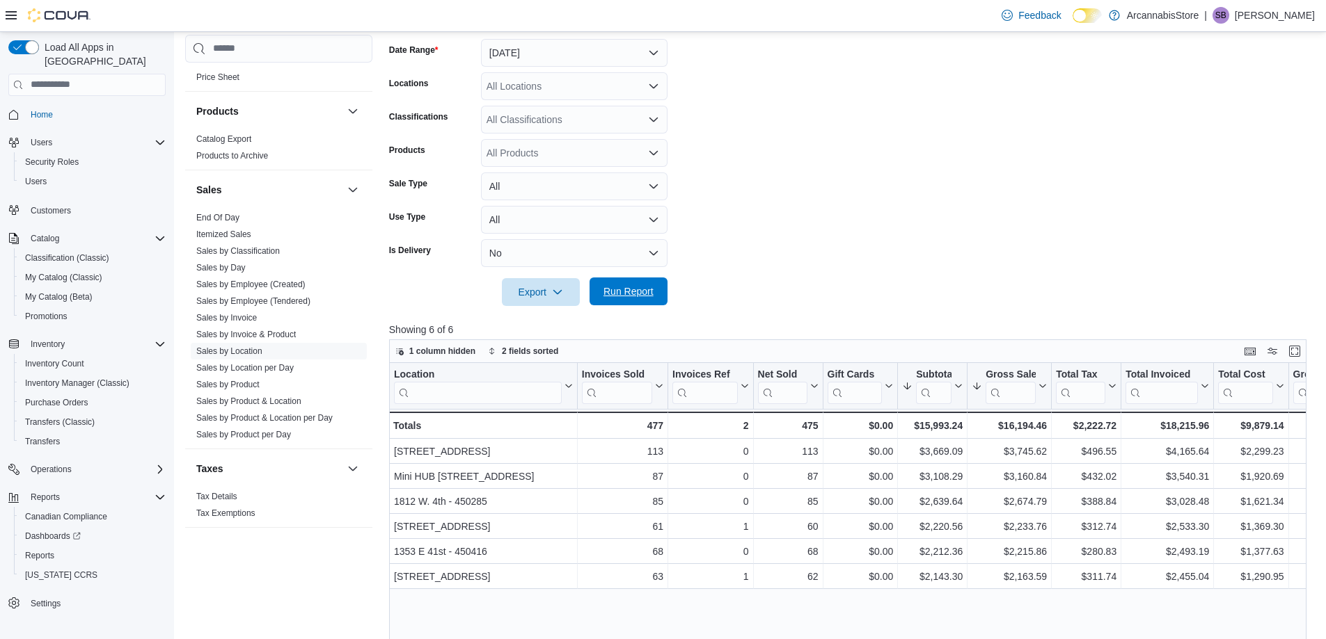
click at [623, 290] on span "Run Report" at bounding box center [628, 292] width 50 height 14
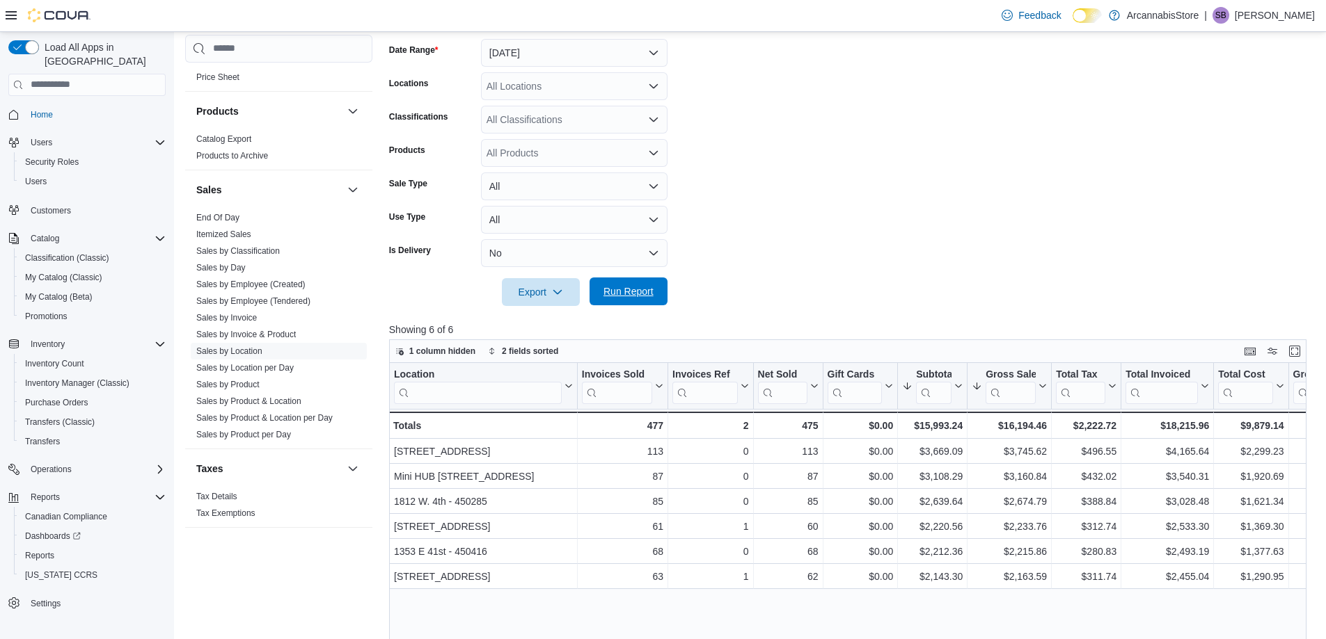
click at [623, 290] on span "Run Report" at bounding box center [628, 292] width 50 height 14
click at [236, 320] on link "Sales by Invoice" at bounding box center [226, 318] width 61 height 10
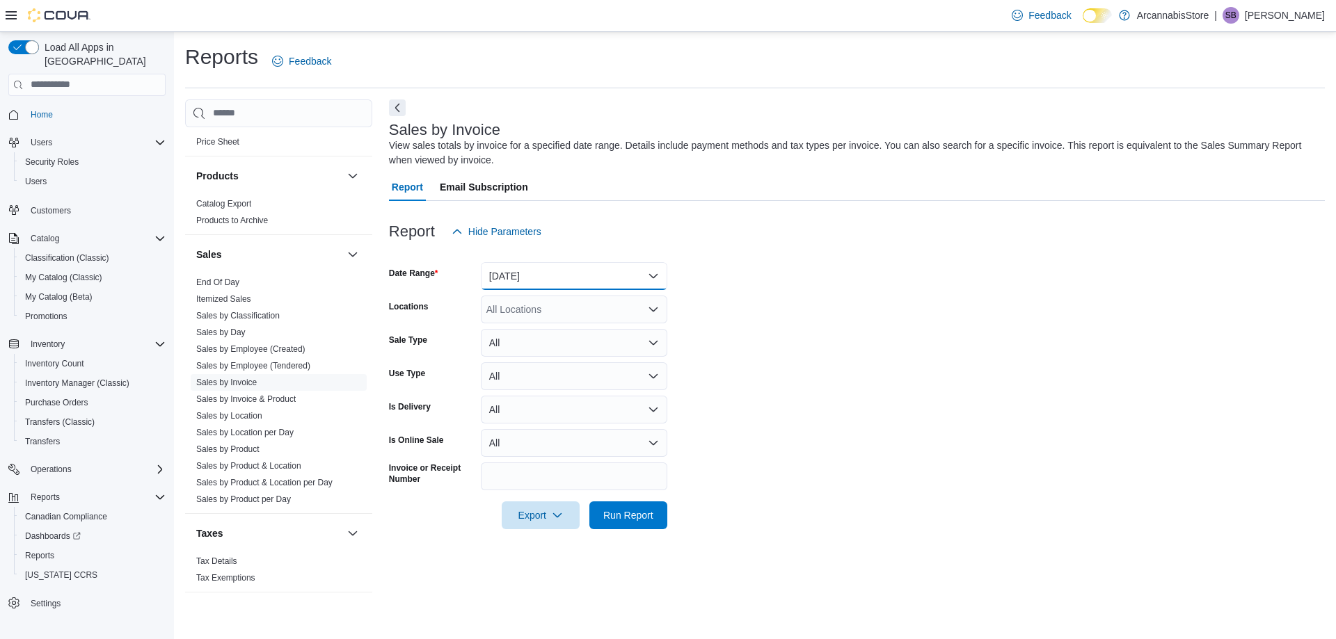
click at [563, 278] on button "[DATE]" at bounding box center [574, 276] width 186 height 28
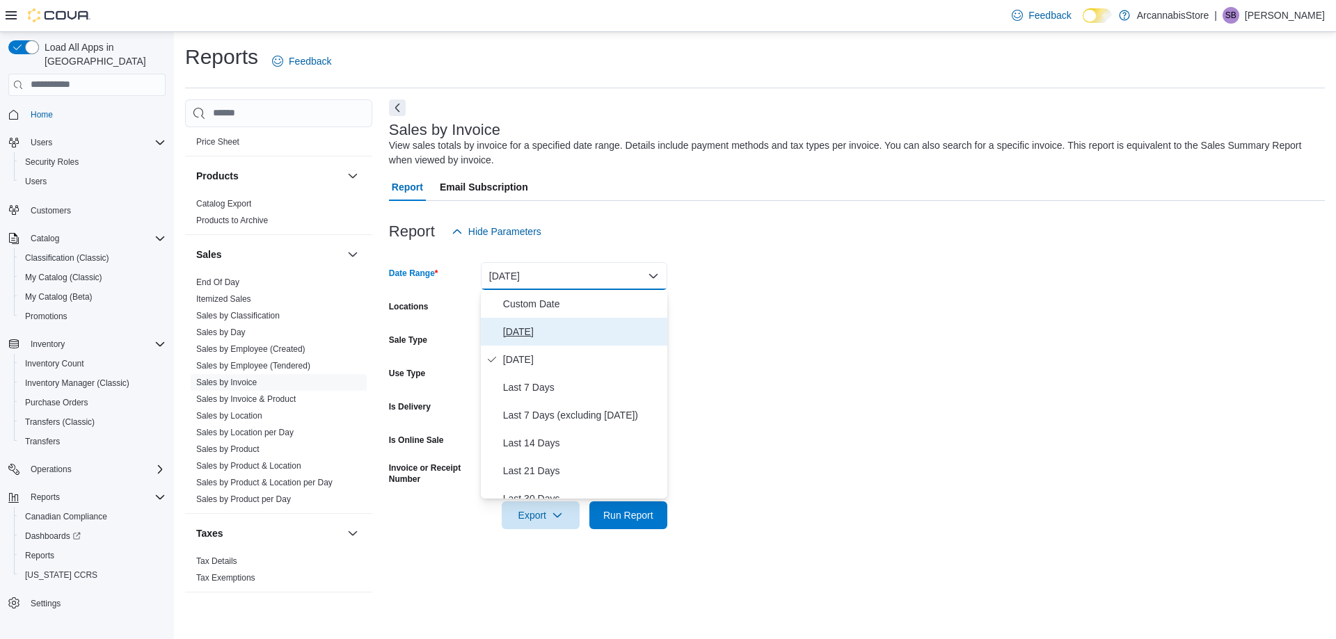
click at [509, 328] on span "[DATE]" at bounding box center [582, 332] width 159 height 17
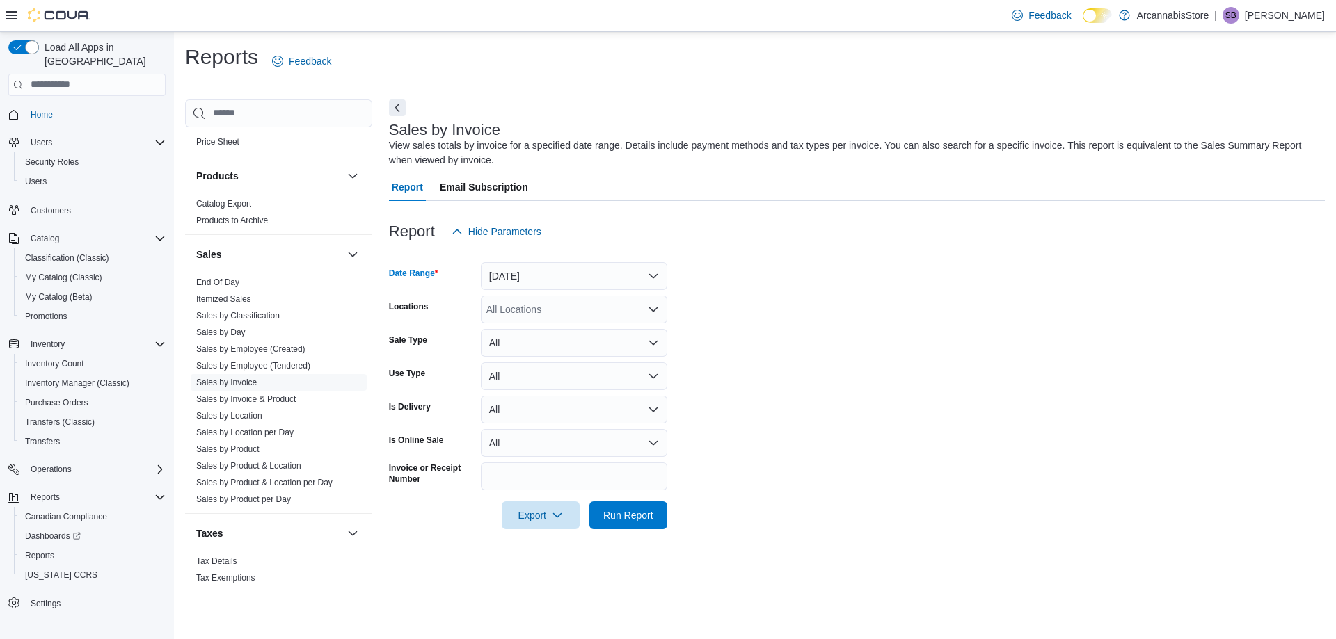
click at [552, 315] on div "All Locations" at bounding box center [574, 310] width 186 height 28
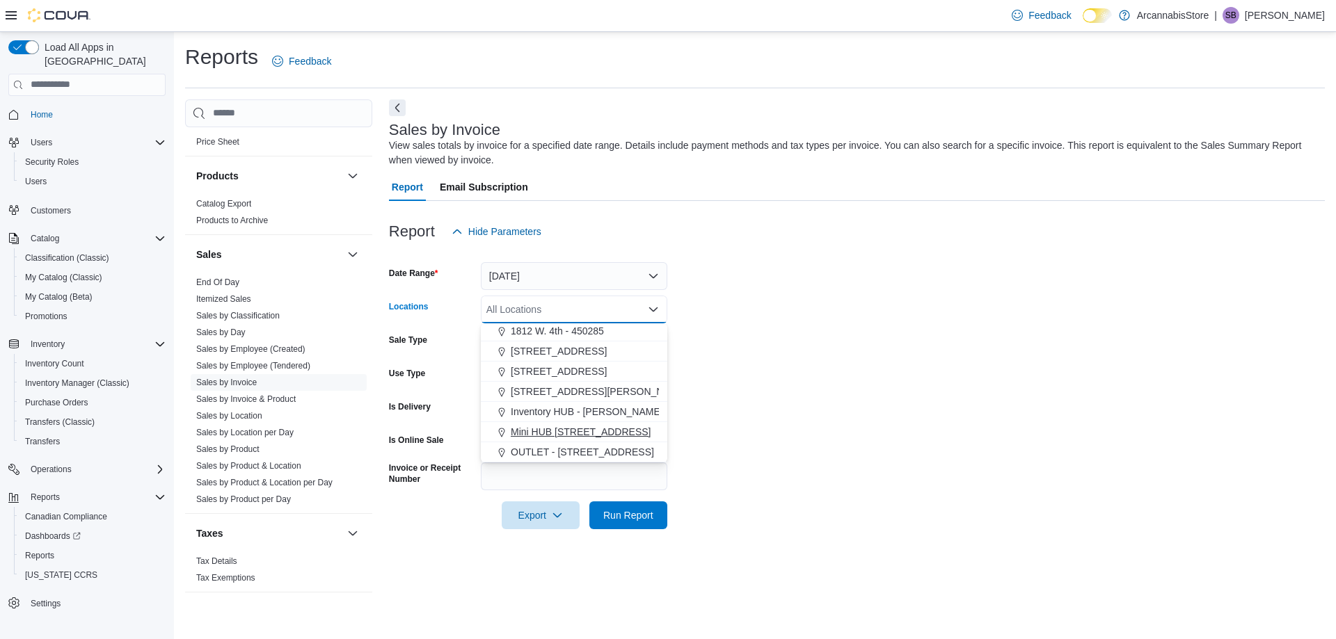
click at [579, 426] on span "Mini HUB [STREET_ADDRESS]" at bounding box center [581, 432] width 140 height 14
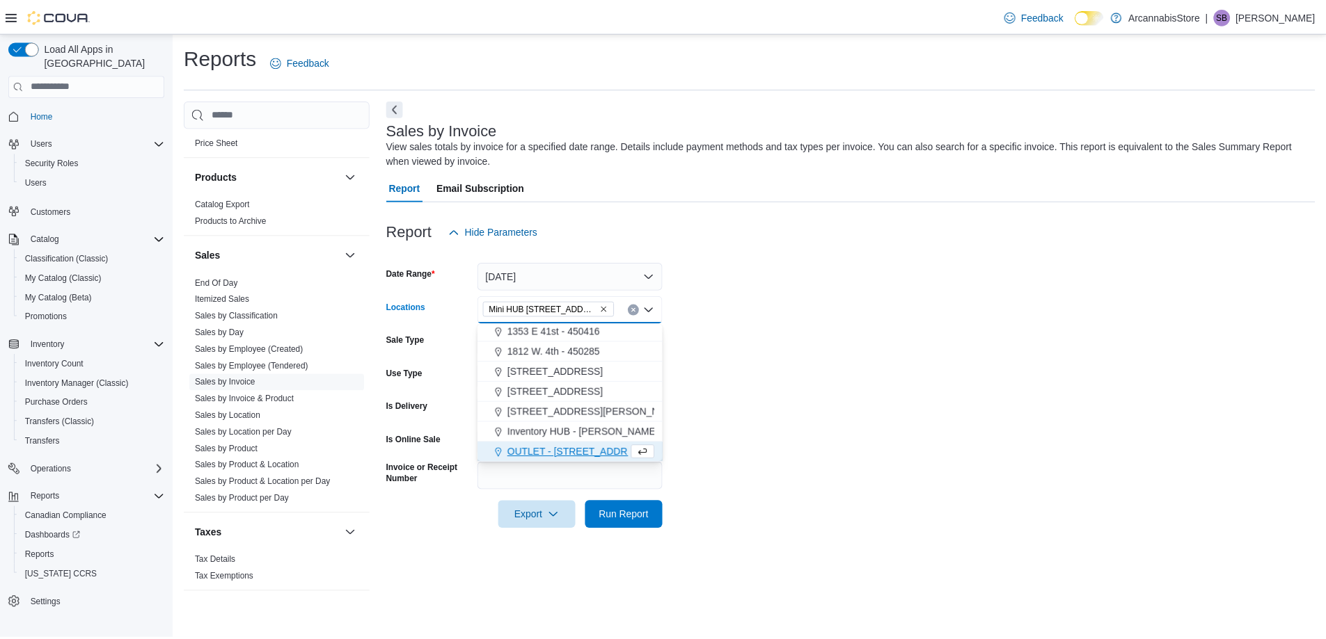
scroll to position [42, 0]
click at [623, 503] on span "Run Report" at bounding box center [628, 515] width 61 height 28
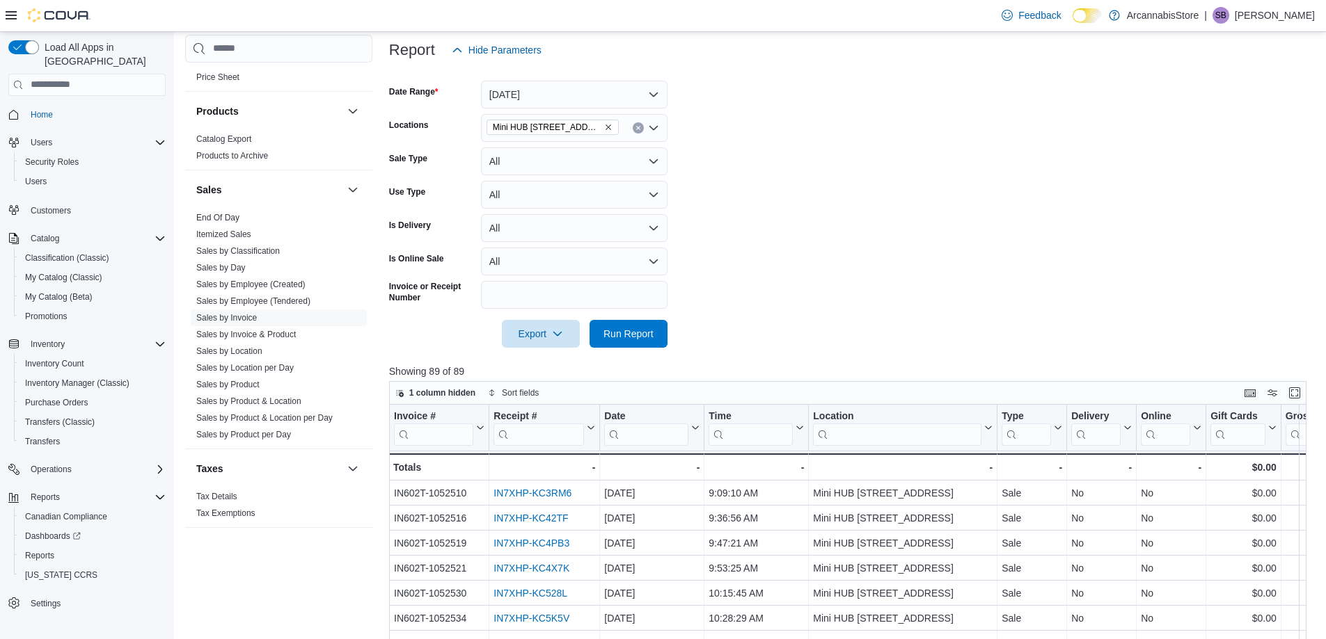
scroll to position [446, 0]
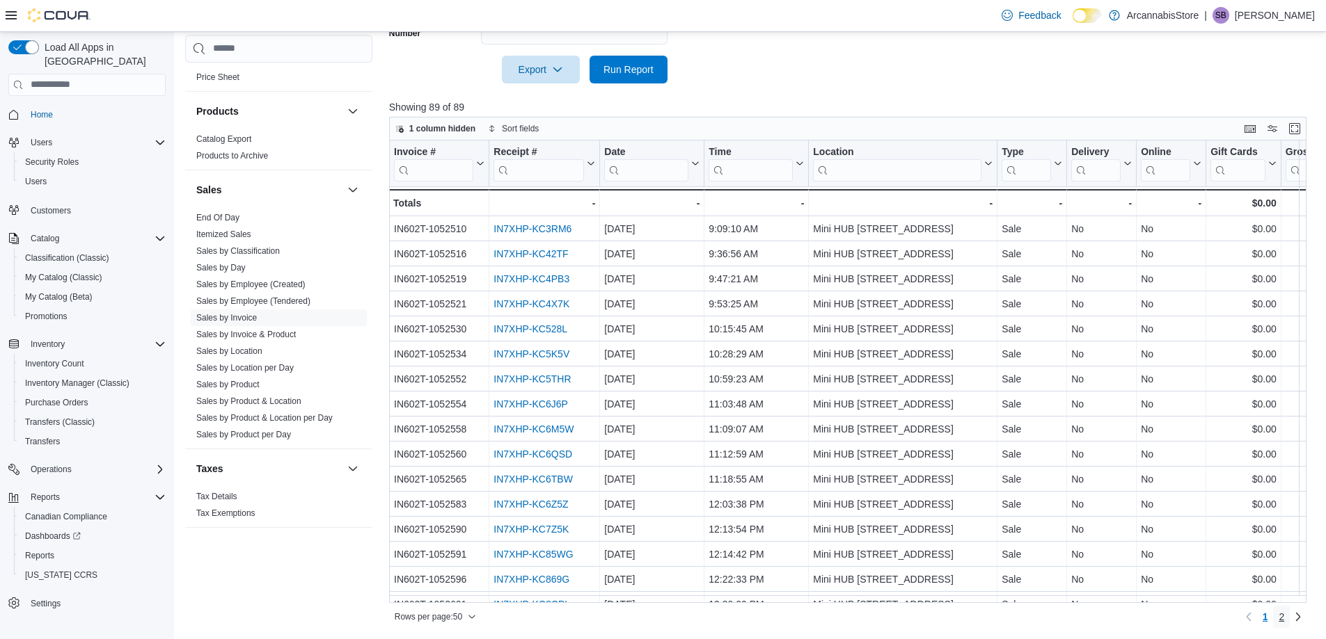
click at [1284, 614] on span "2" at bounding box center [1281, 617] width 6 height 14
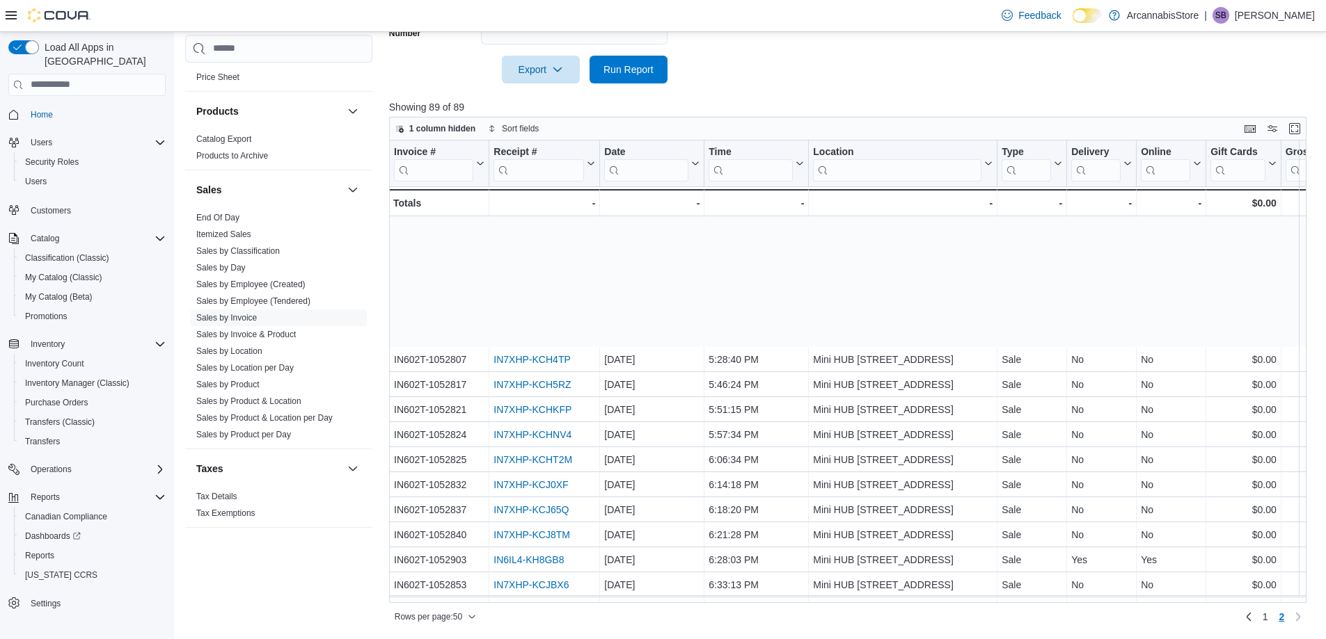
scroll to position [597, 0]
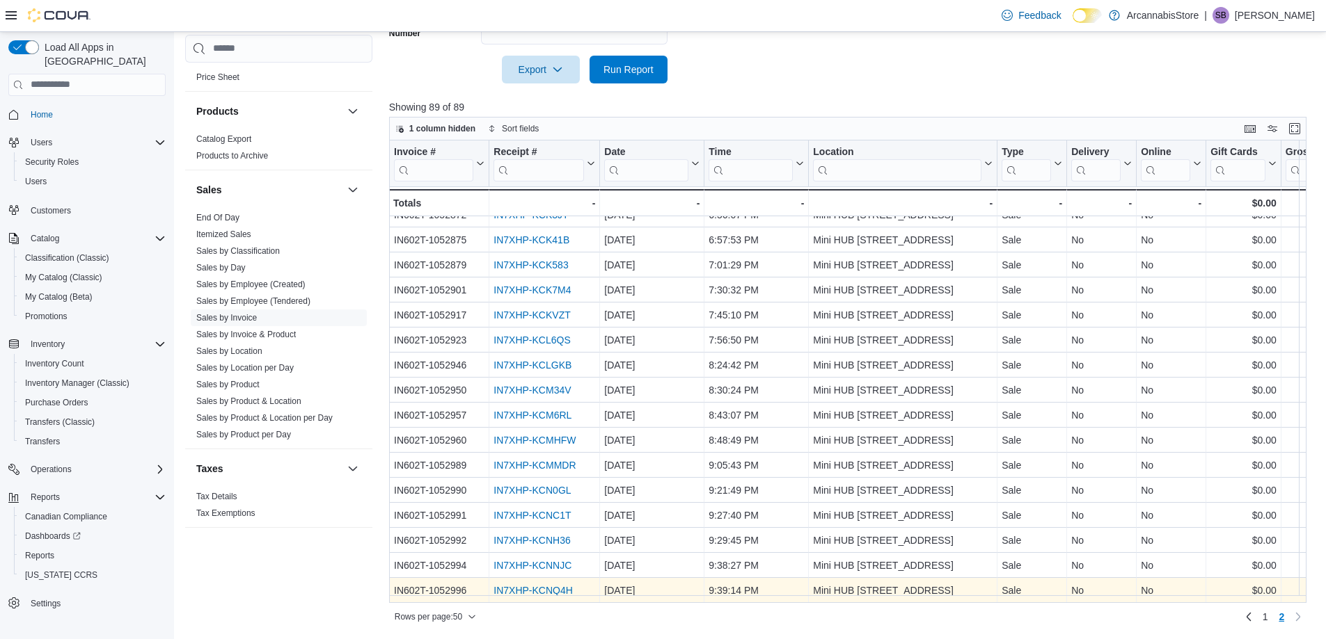
click at [551, 585] on link "IN7XHP-KCNQ4H" at bounding box center [532, 590] width 79 height 11
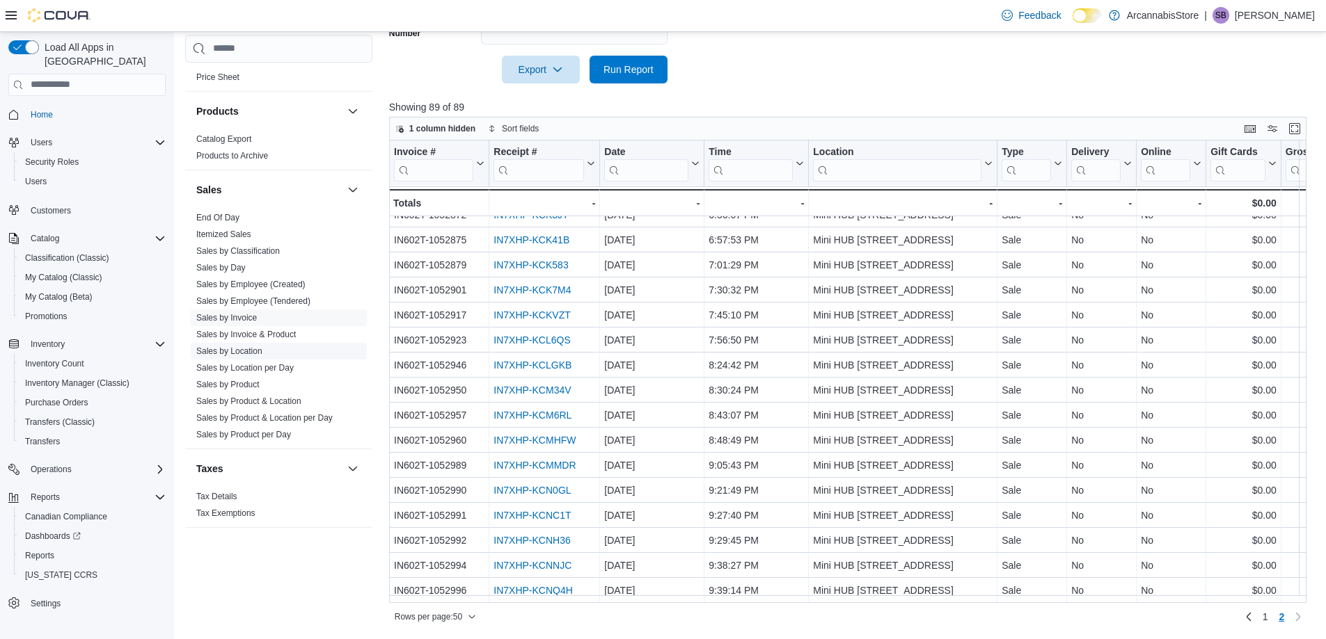
click at [236, 352] on link "Sales by Location" at bounding box center [229, 352] width 66 height 10
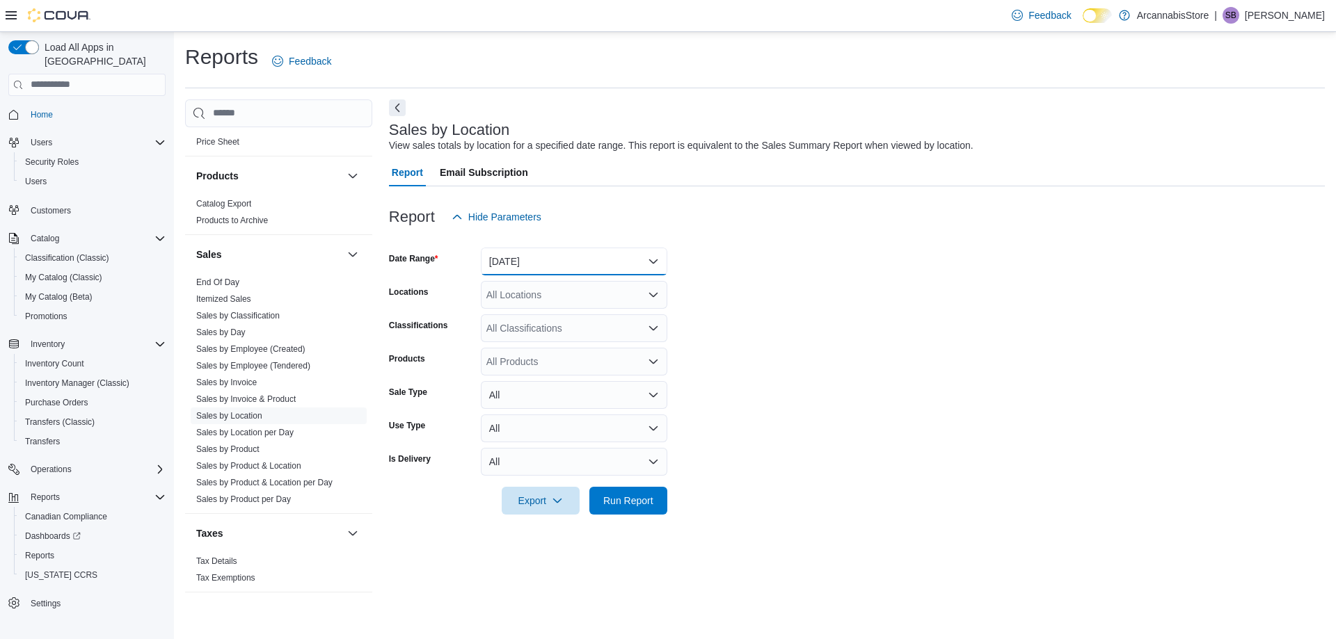
click at [591, 259] on button "[DATE]" at bounding box center [574, 262] width 186 height 28
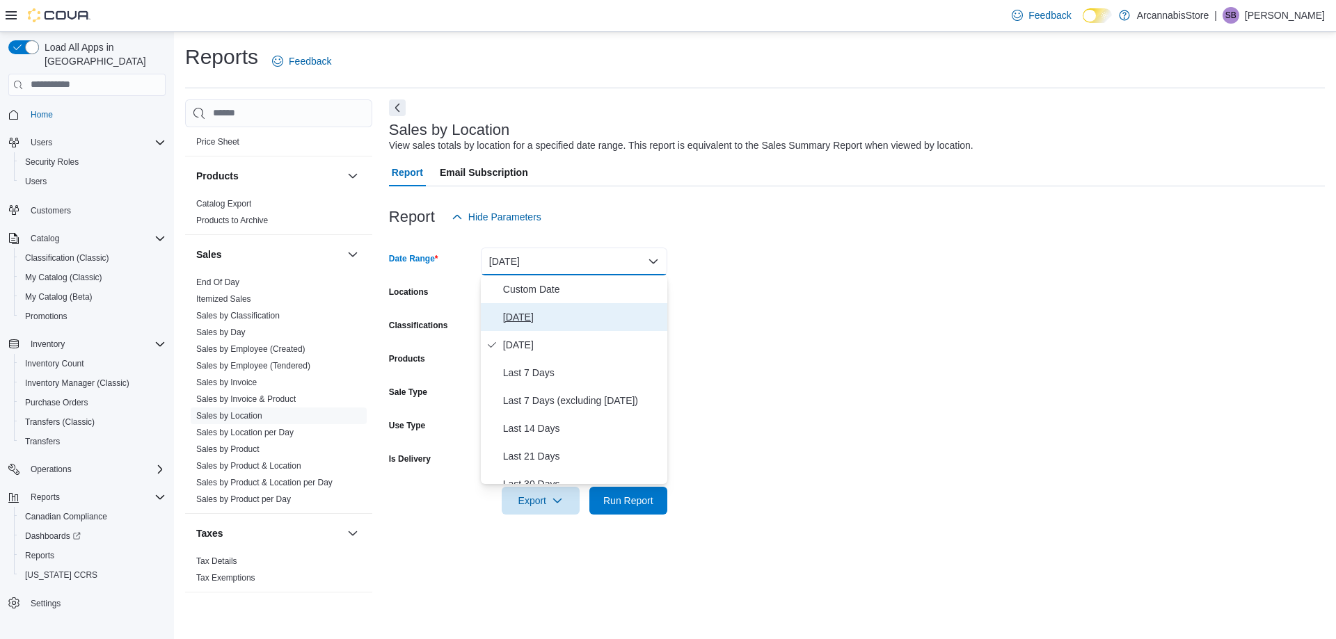
click at [519, 309] on span "[DATE]" at bounding box center [582, 317] width 159 height 17
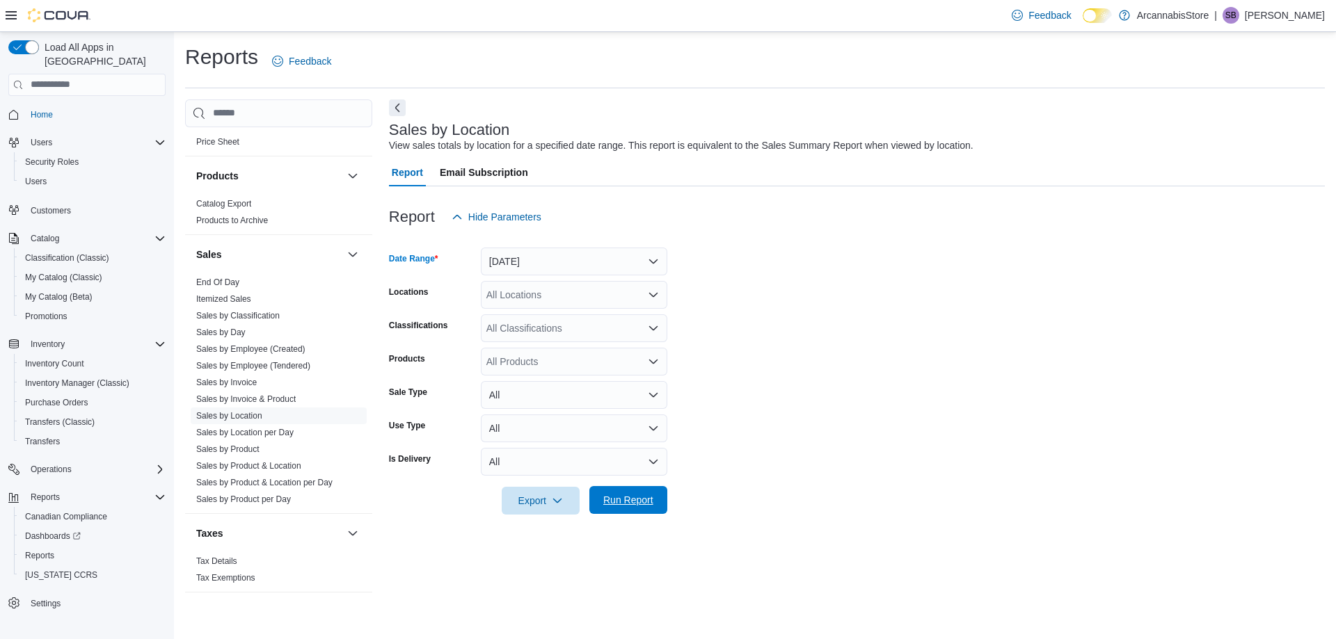
click at [613, 490] on span "Run Report" at bounding box center [628, 500] width 61 height 28
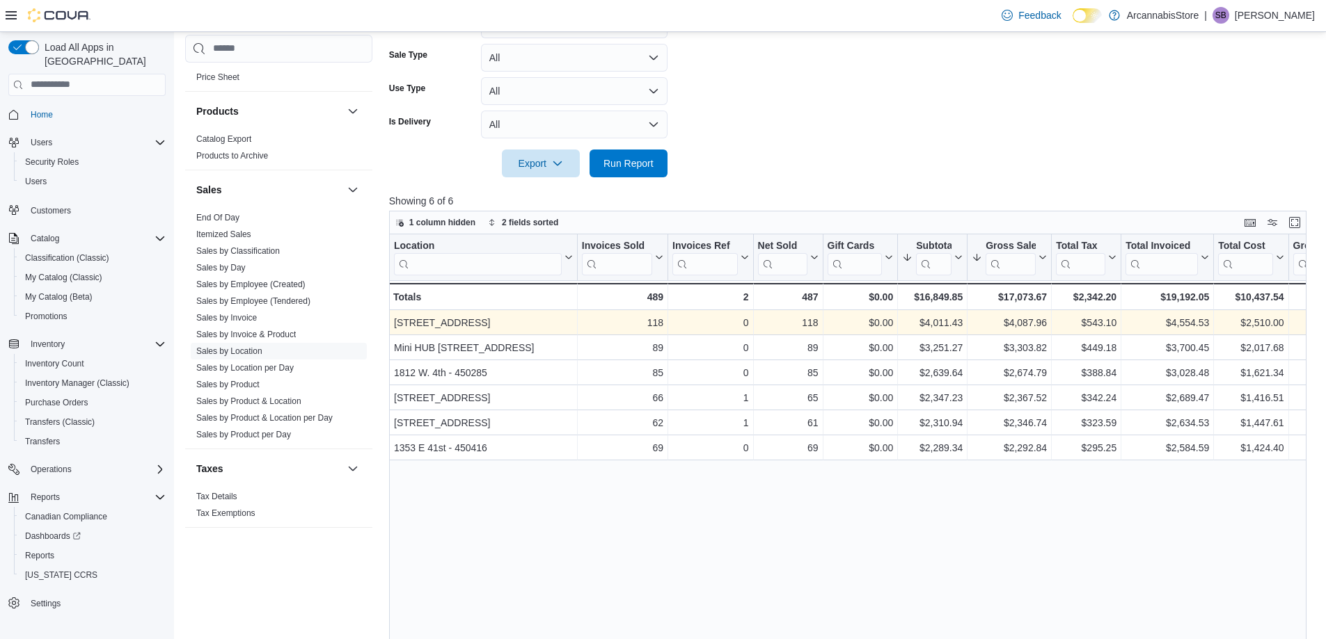
scroll to position [348, 0]
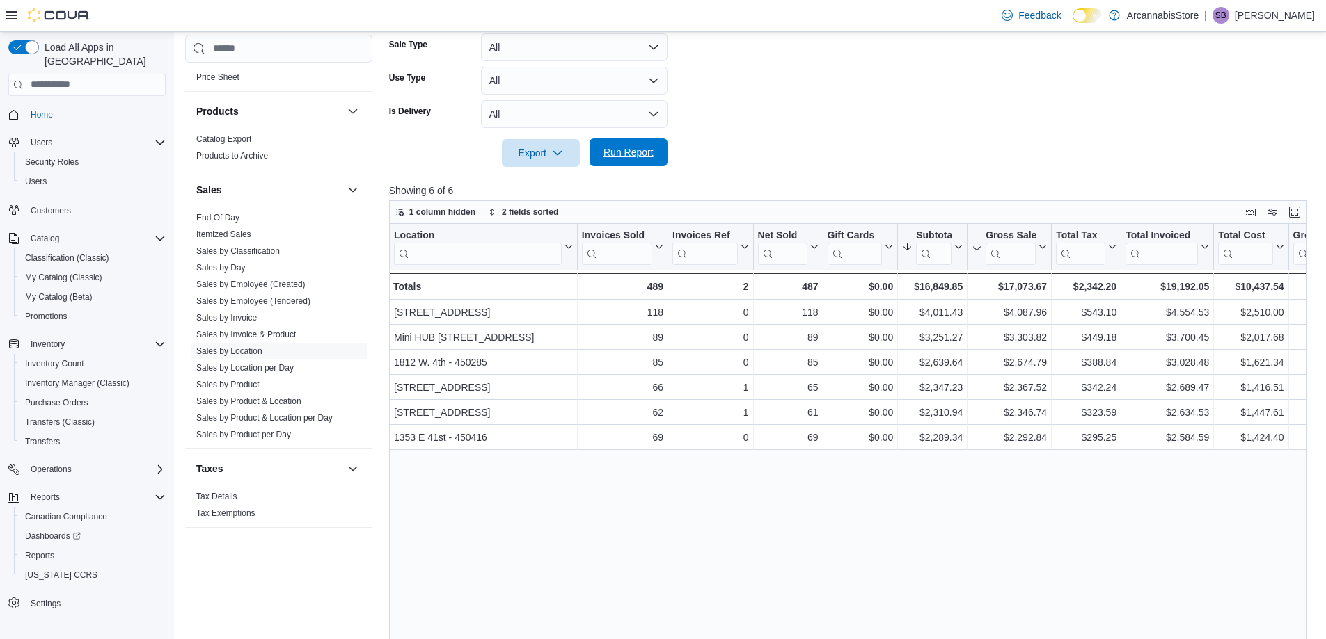
click at [646, 148] on span "Run Report" at bounding box center [628, 152] width 50 height 14
click at [612, 148] on span "Run Report" at bounding box center [628, 152] width 50 height 14
click at [605, 150] on span "Run Report" at bounding box center [628, 152] width 50 height 14
click at [214, 317] on link "Sales by Invoice" at bounding box center [226, 318] width 61 height 10
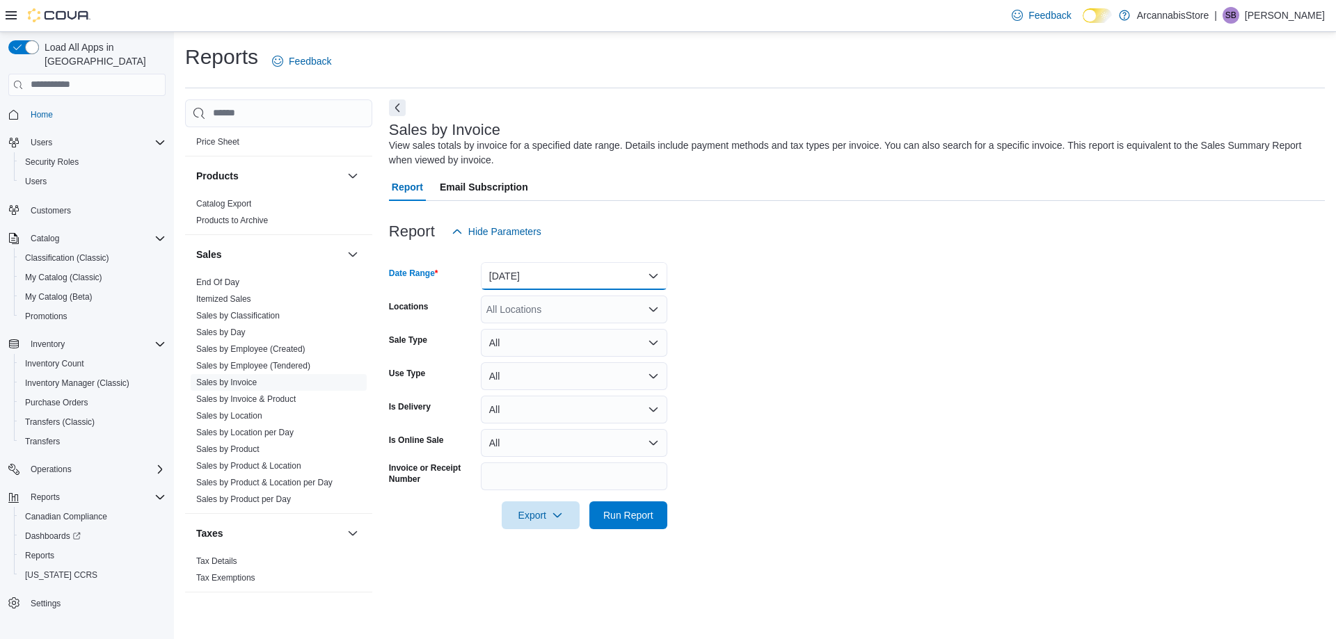
click at [532, 273] on button "[DATE]" at bounding box center [574, 276] width 186 height 28
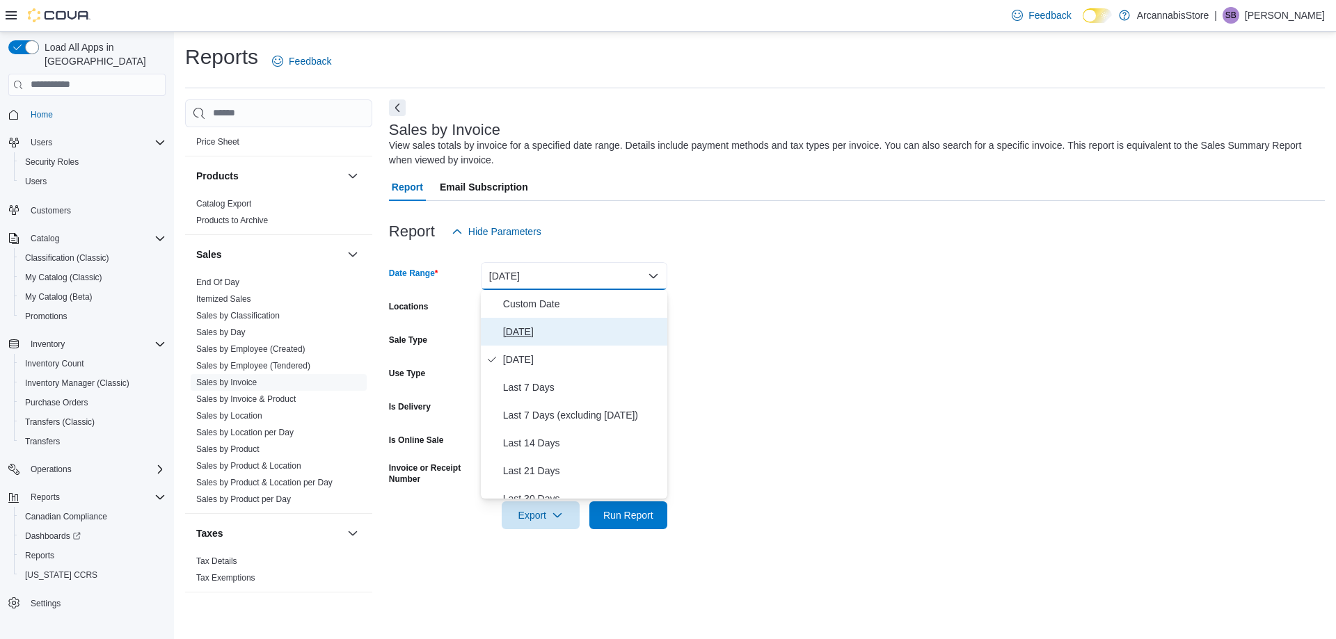
click at [517, 333] on span "[DATE]" at bounding box center [582, 332] width 159 height 17
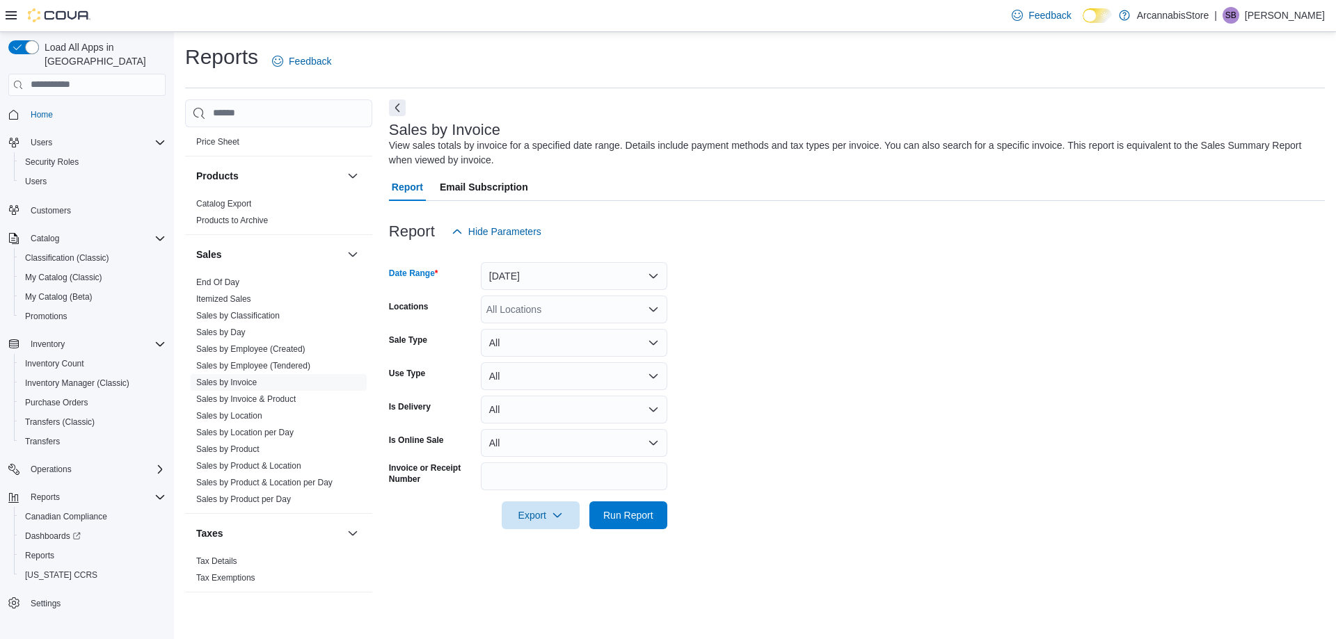
click at [546, 308] on div "All Locations" at bounding box center [574, 310] width 186 height 28
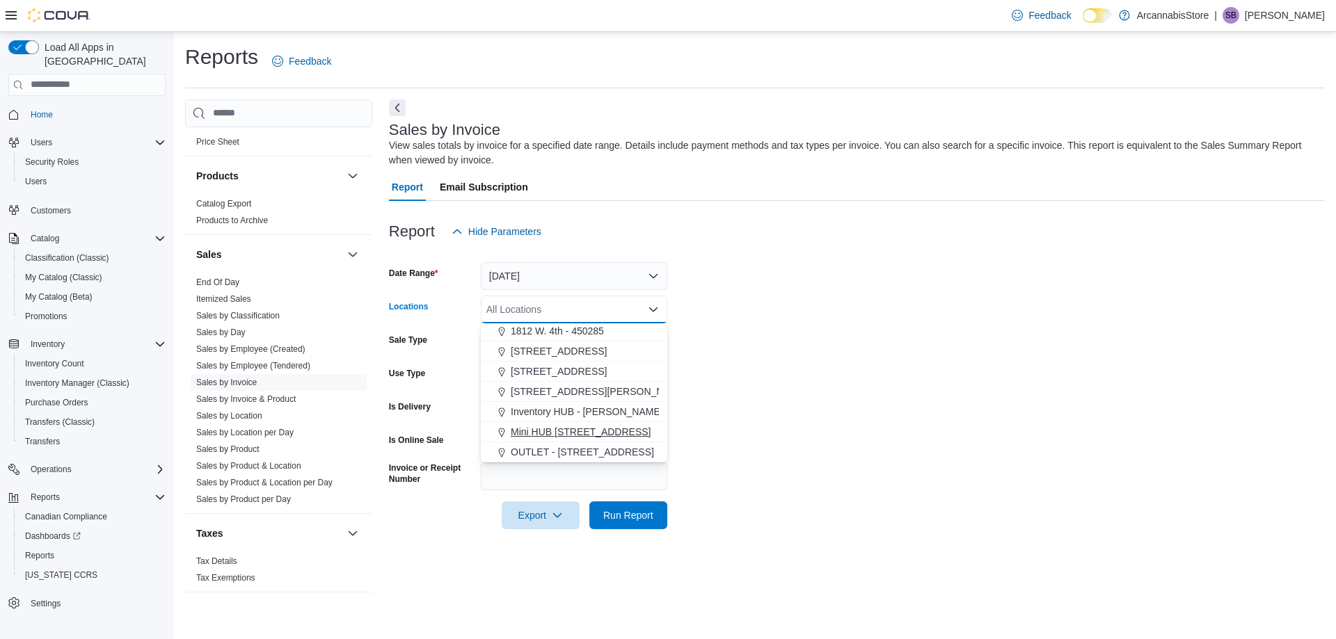
click at [572, 431] on span "Mini HUB [STREET_ADDRESS]" at bounding box center [581, 432] width 140 height 14
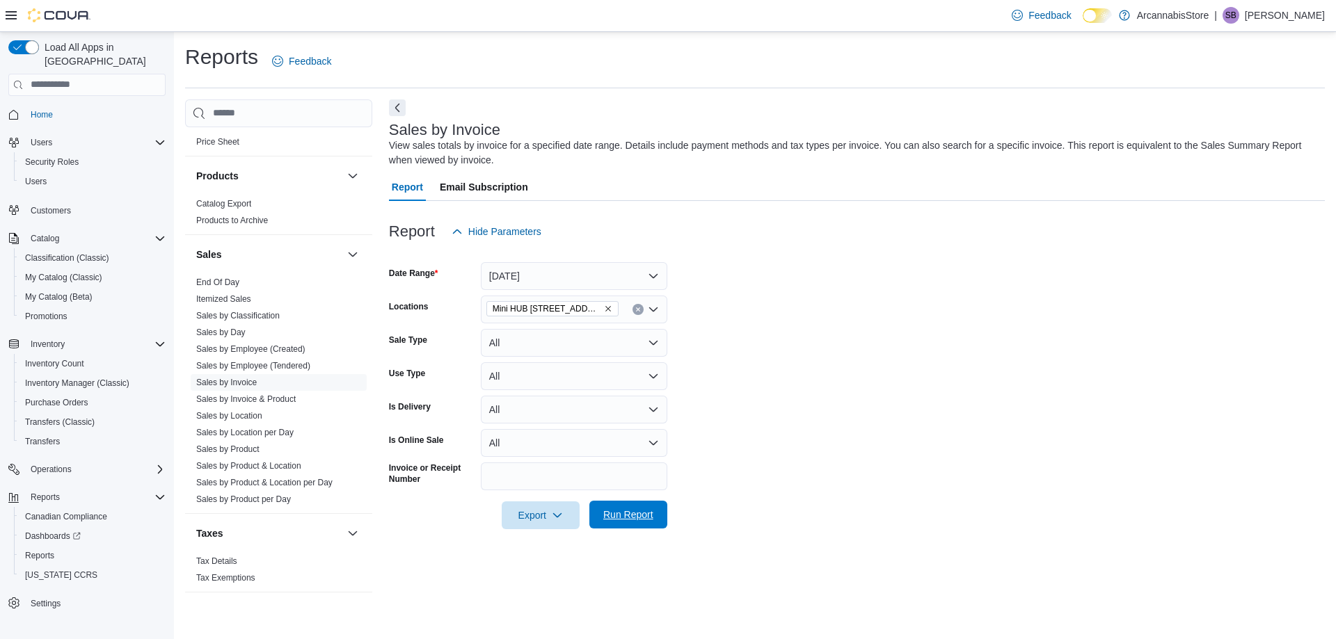
click at [623, 518] on span "Run Report" at bounding box center [628, 515] width 50 height 14
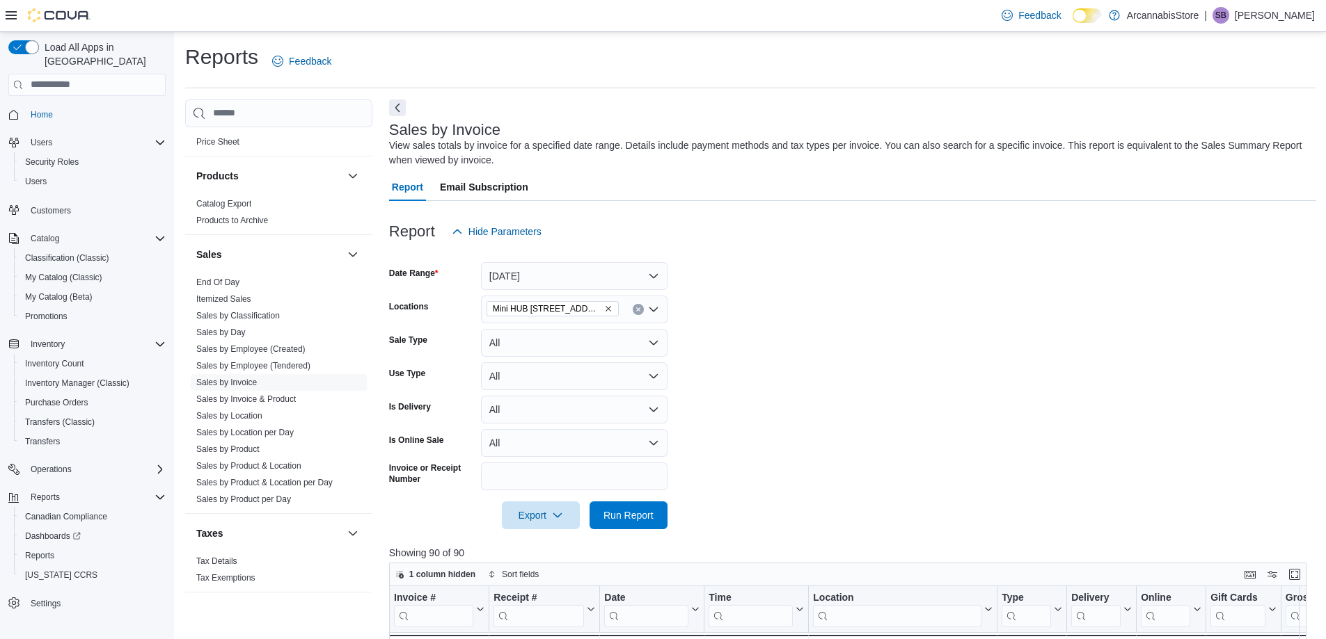
scroll to position [446, 0]
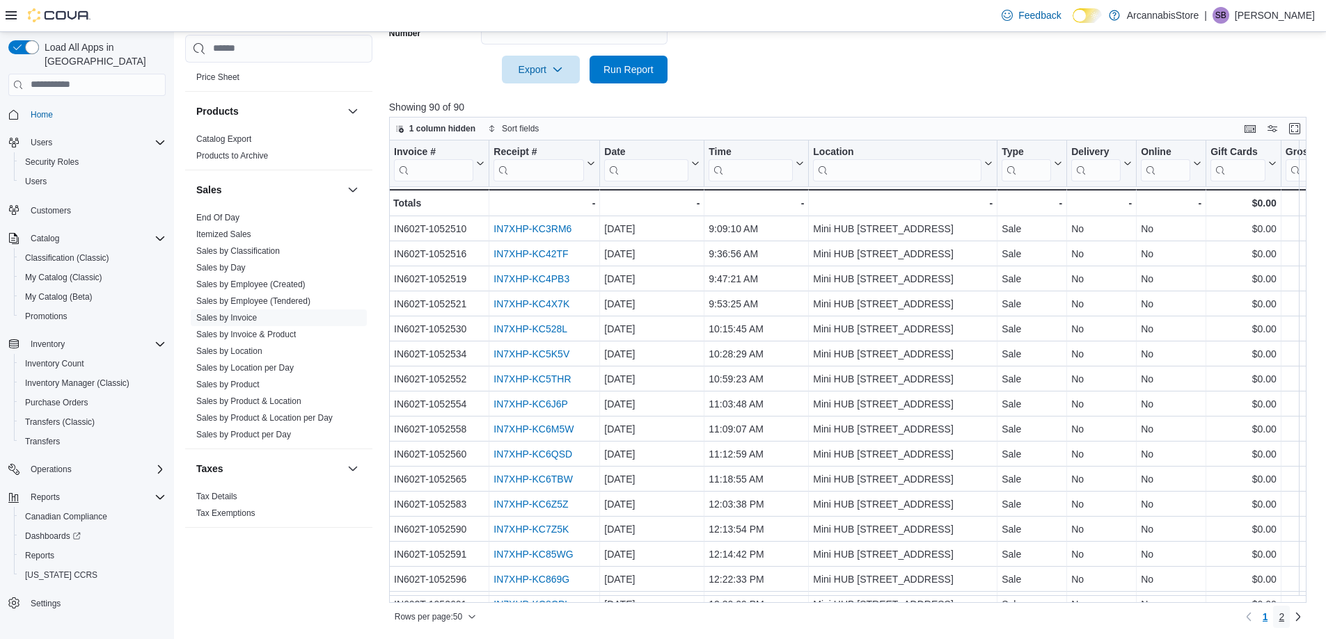
click at [1284, 614] on span "2" at bounding box center [1281, 617] width 6 height 14
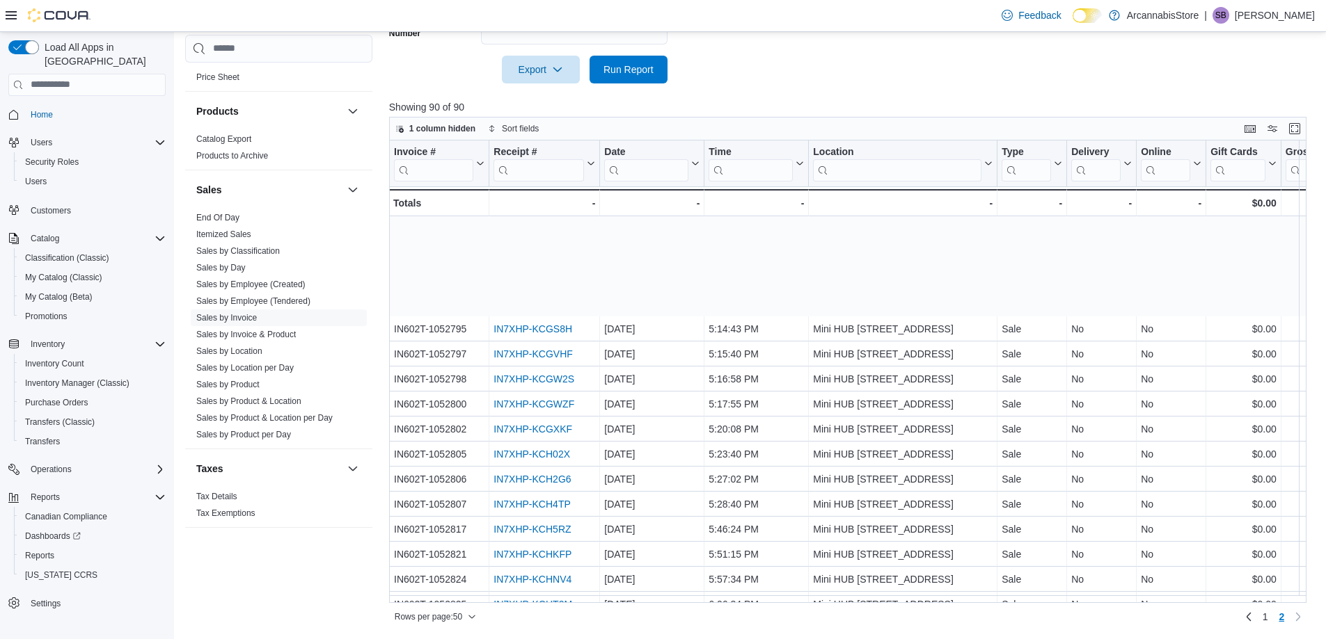
scroll to position [622, 0]
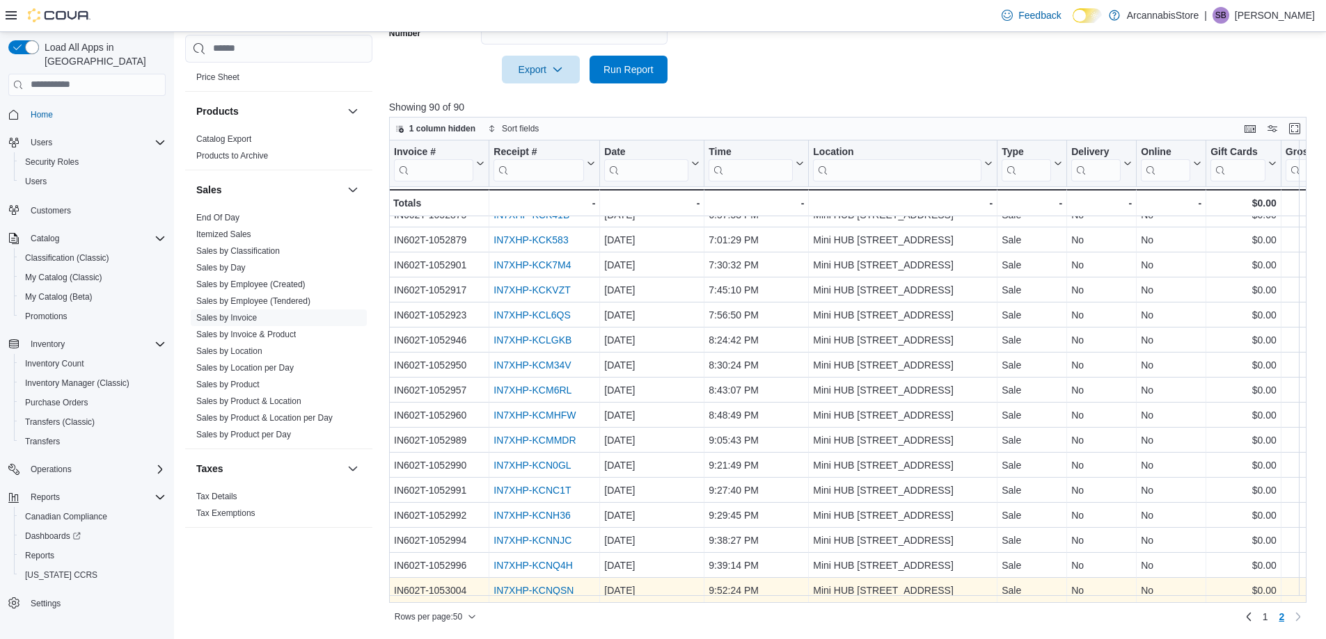
click at [555, 585] on link "IN7XHP-KCNQSN" at bounding box center [533, 590] width 80 height 11
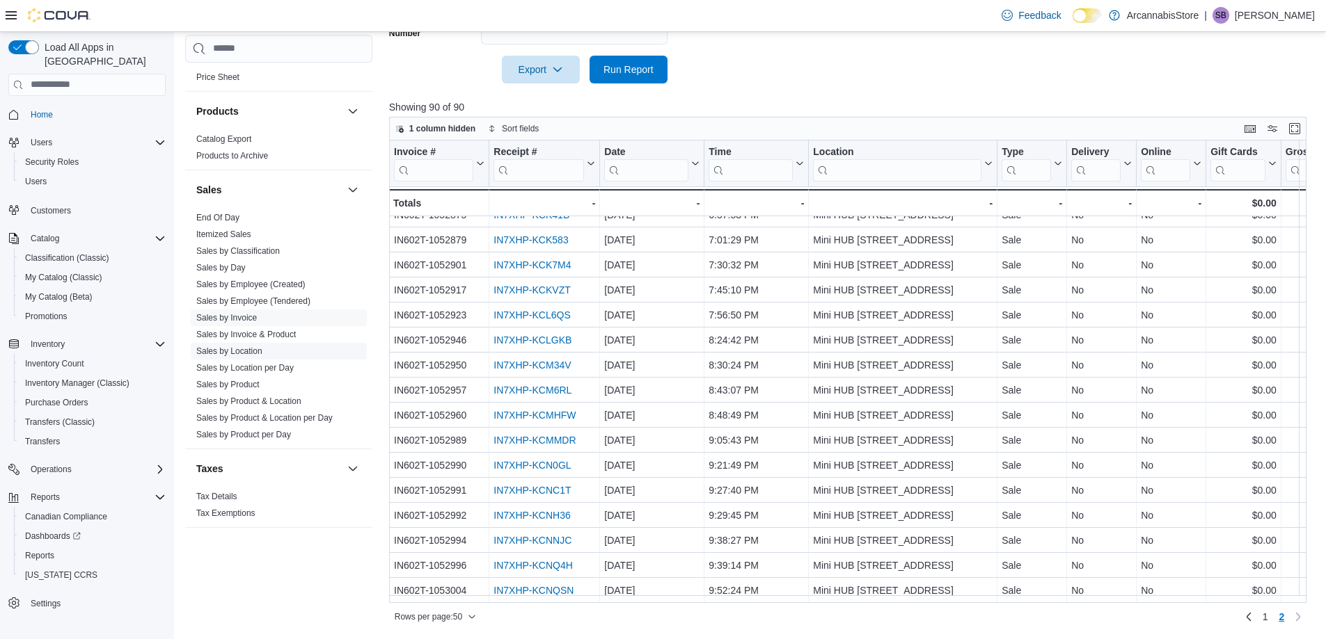
drag, startPoint x: 253, startPoint y: 348, endPoint x: 273, endPoint y: 343, distance: 21.4
click at [253, 349] on link "Sales by Location" at bounding box center [229, 352] width 66 height 10
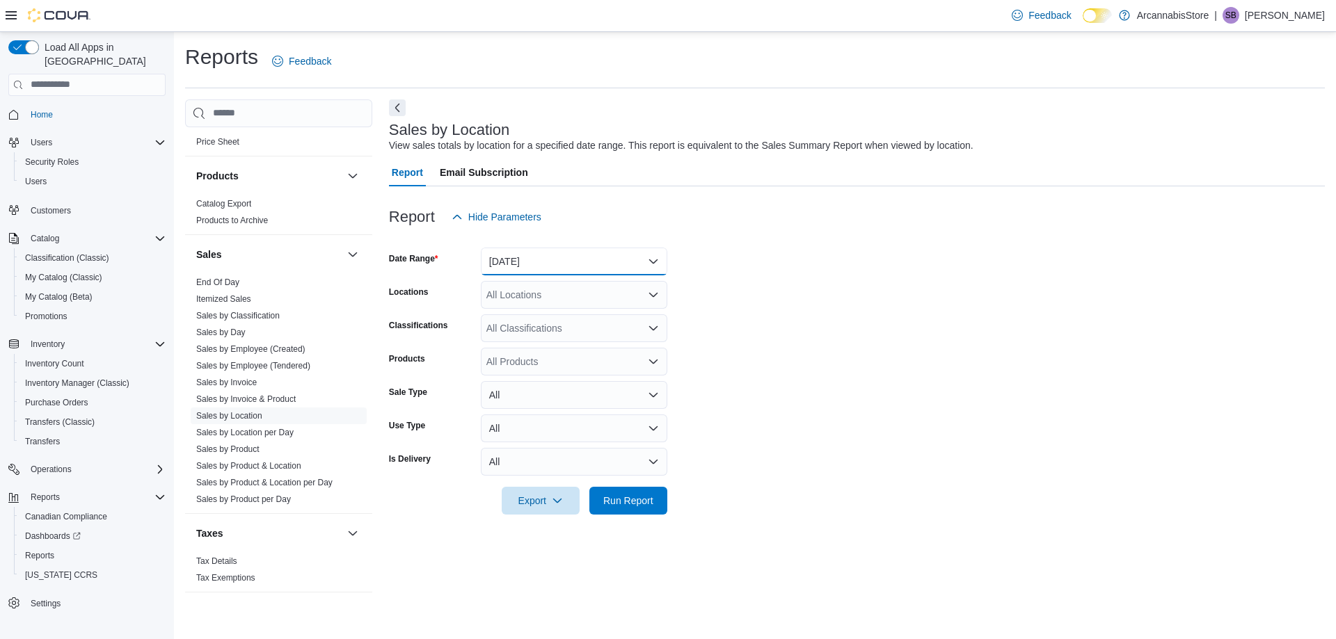
click at [523, 262] on button "[DATE]" at bounding box center [574, 262] width 186 height 28
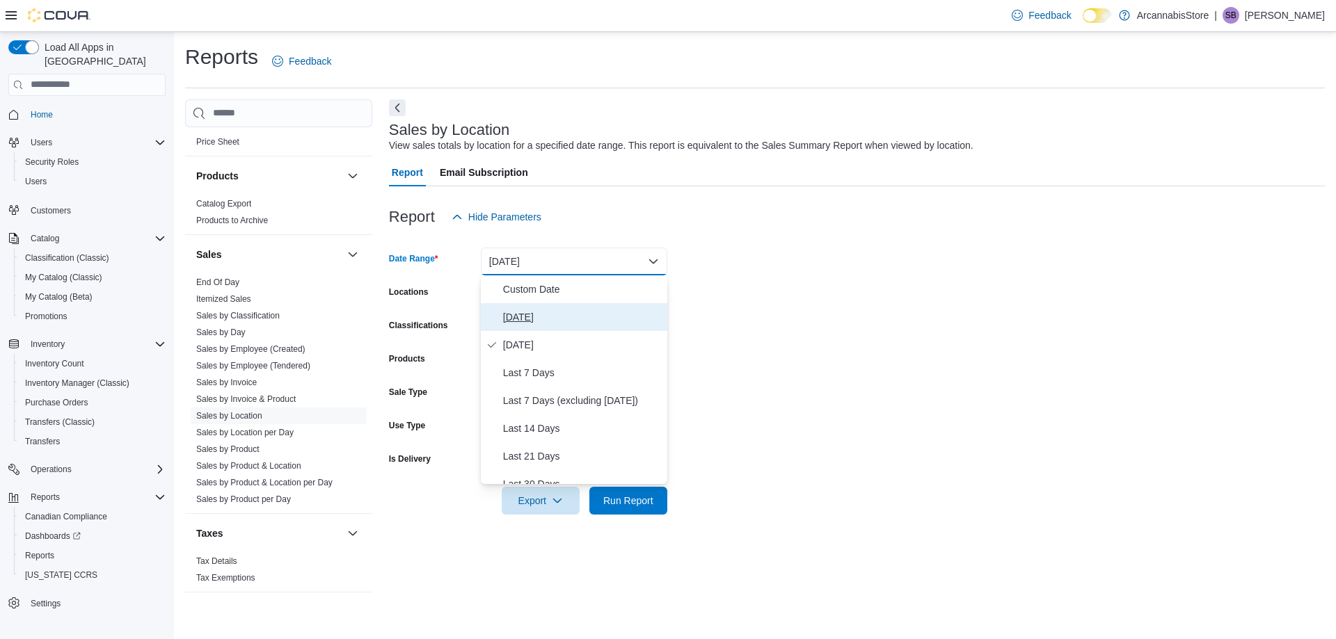
drag, startPoint x: 514, startPoint y: 315, endPoint x: 532, endPoint y: 331, distance: 23.6
click at [514, 316] on span "[DATE]" at bounding box center [582, 317] width 159 height 17
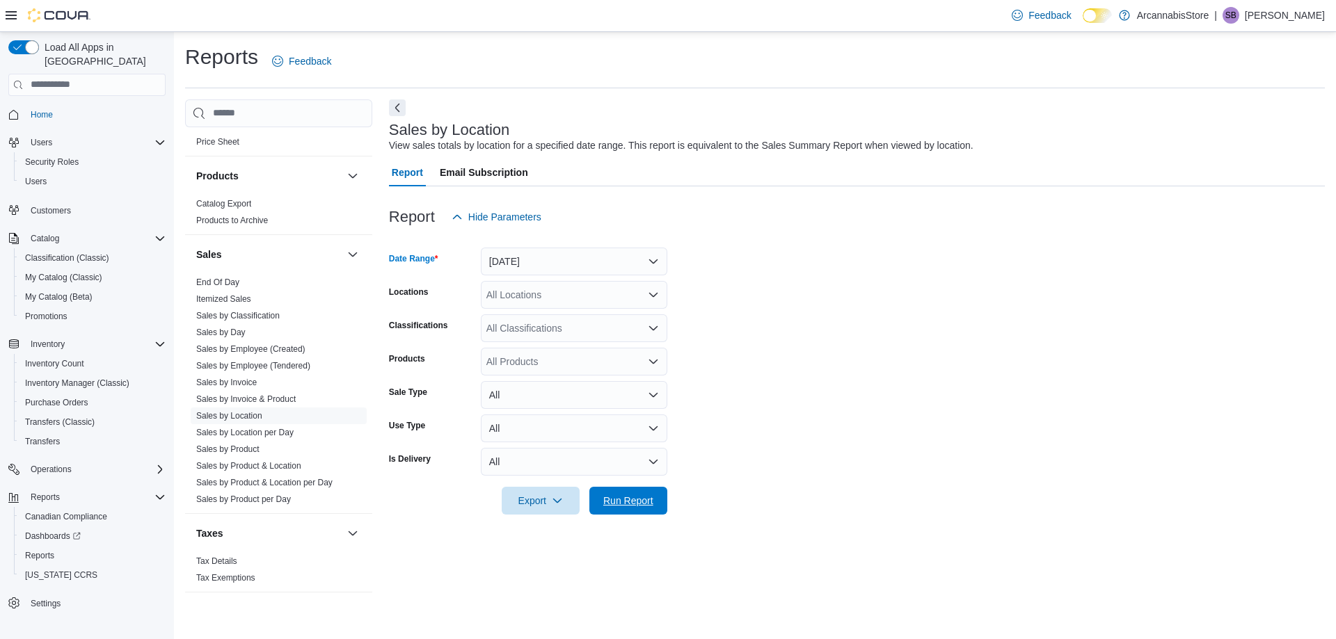
click at [633, 491] on span "Run Report" at bounding box center [628, 501] width 61 height 28
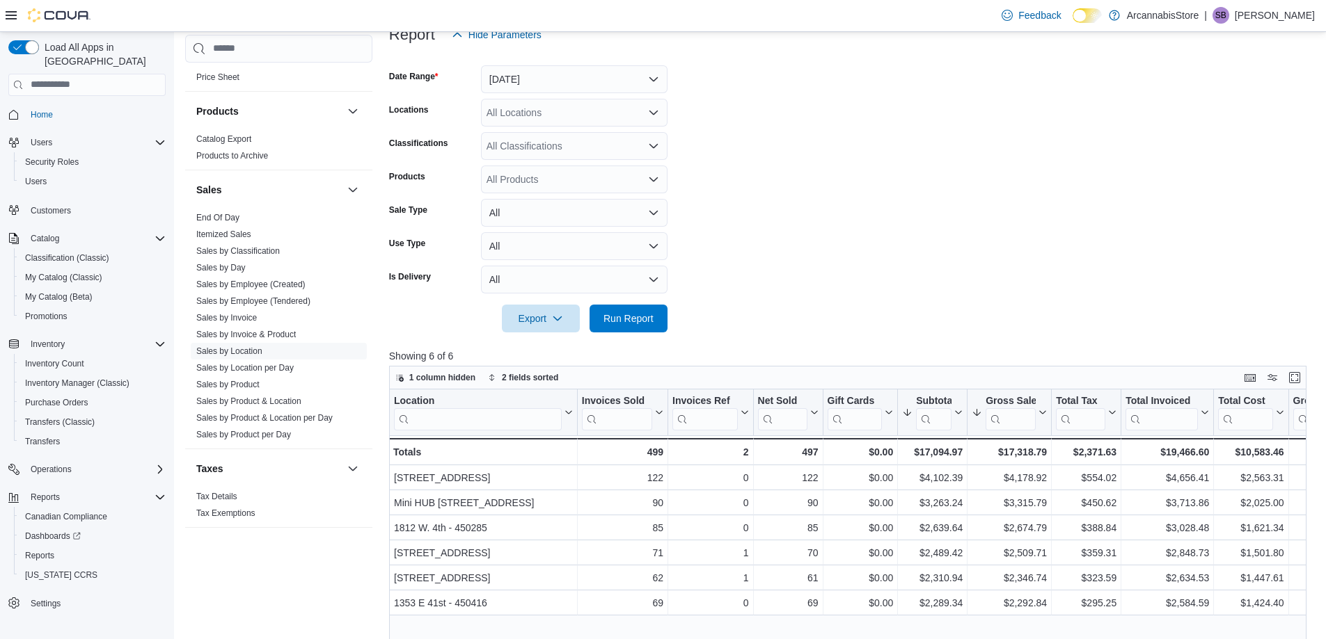
scroll to position [139, 0]
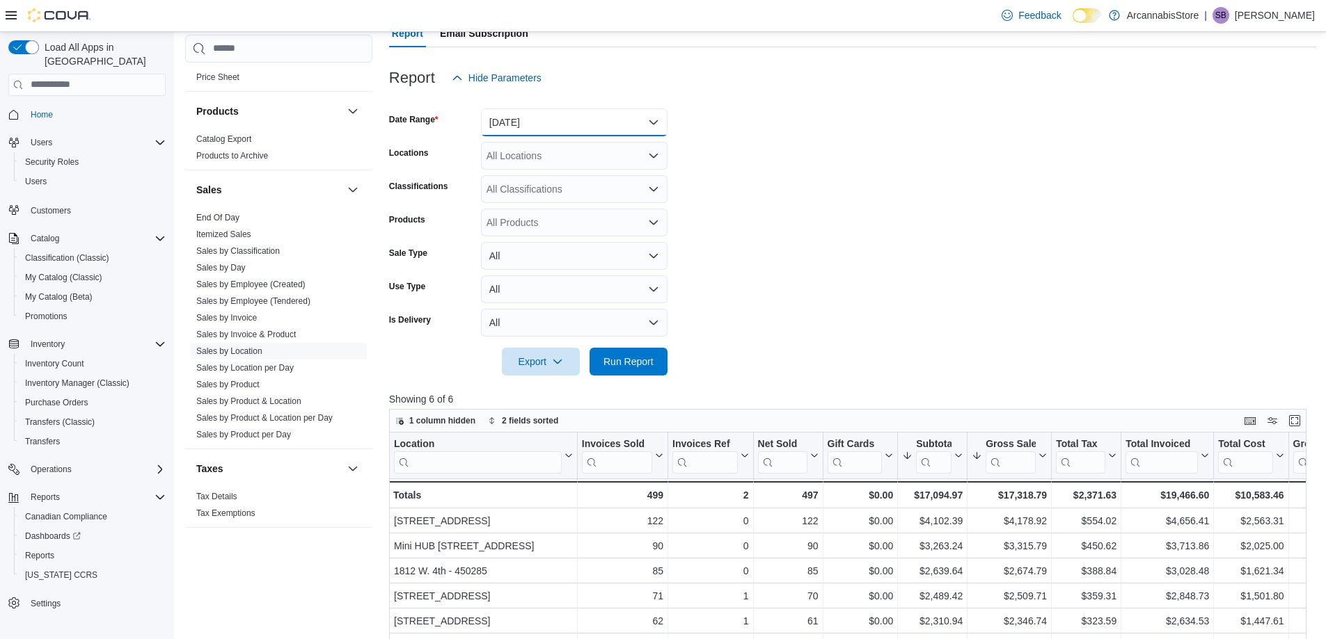
click at [533, 116] on button "[DATE]" at bounding box center [574, 123] width 186 height 28
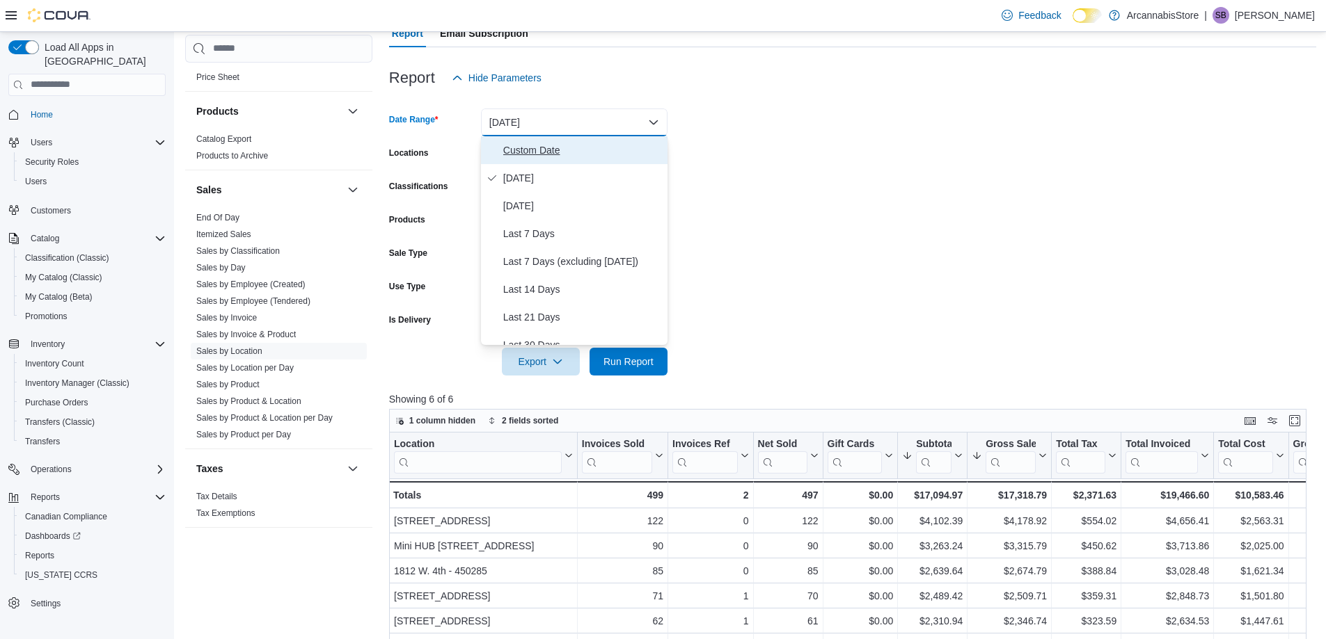
click at [516, 150] on span "Custom Date" at bounding box center [582, 150] width 159 height 17
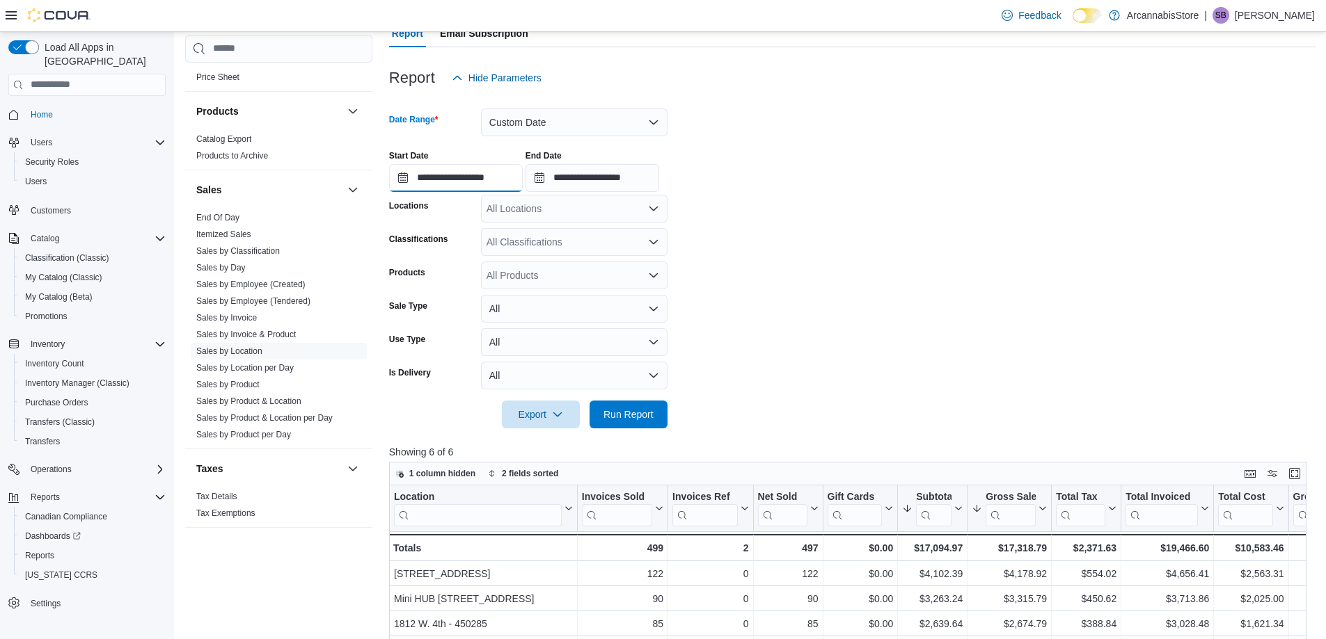
click at [484, 180] on input "**********" at bounding box center [456, 178] width 134 height 28
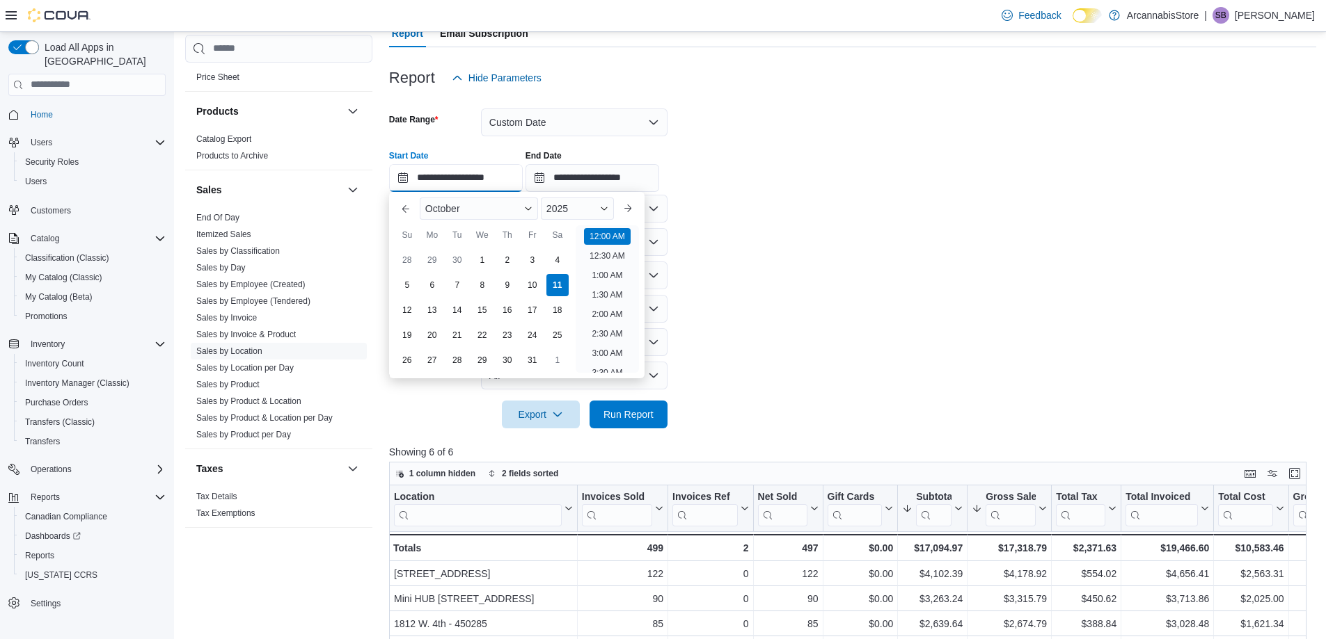
scroll to position [43, 0]
click at [605, 210] on div "2025" at bounding box center [577, 209] width 73 height 22
click at [569, 337] on div "2024" at bounding box center [576, 341] width 67 height 17
type input "**********"
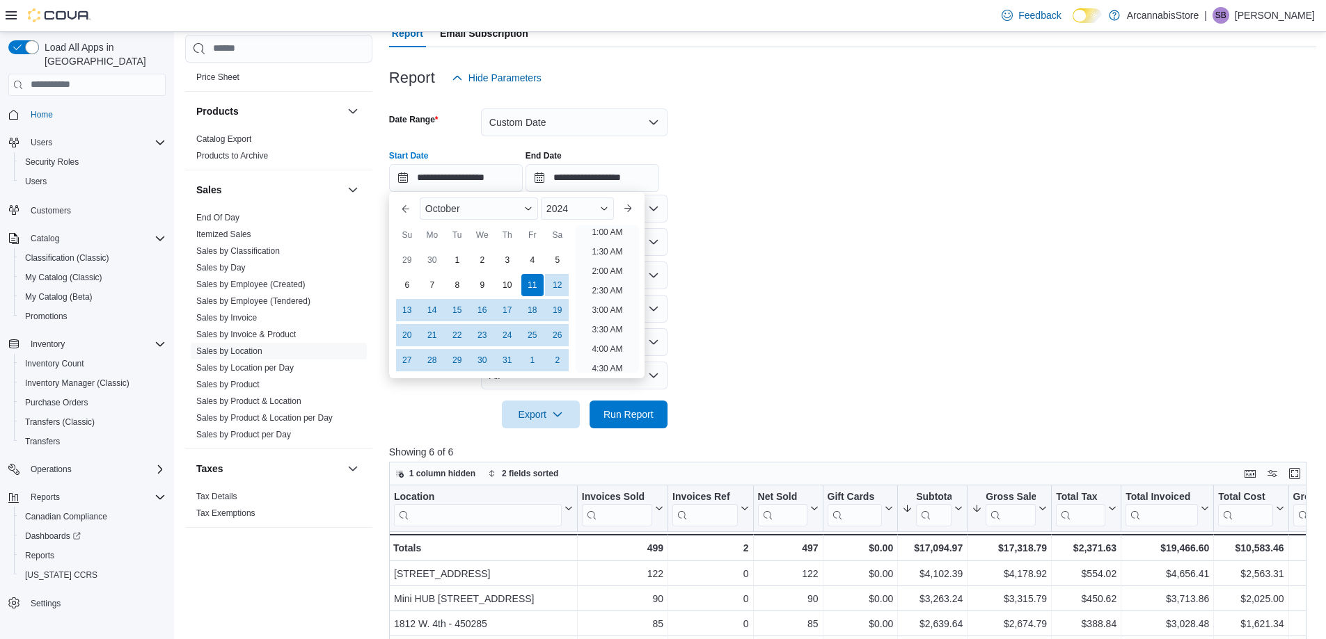
scroll to position [3, 0]
click at [638, 181] on input "**********" at bounding box center [592, 178] width 134 height 28
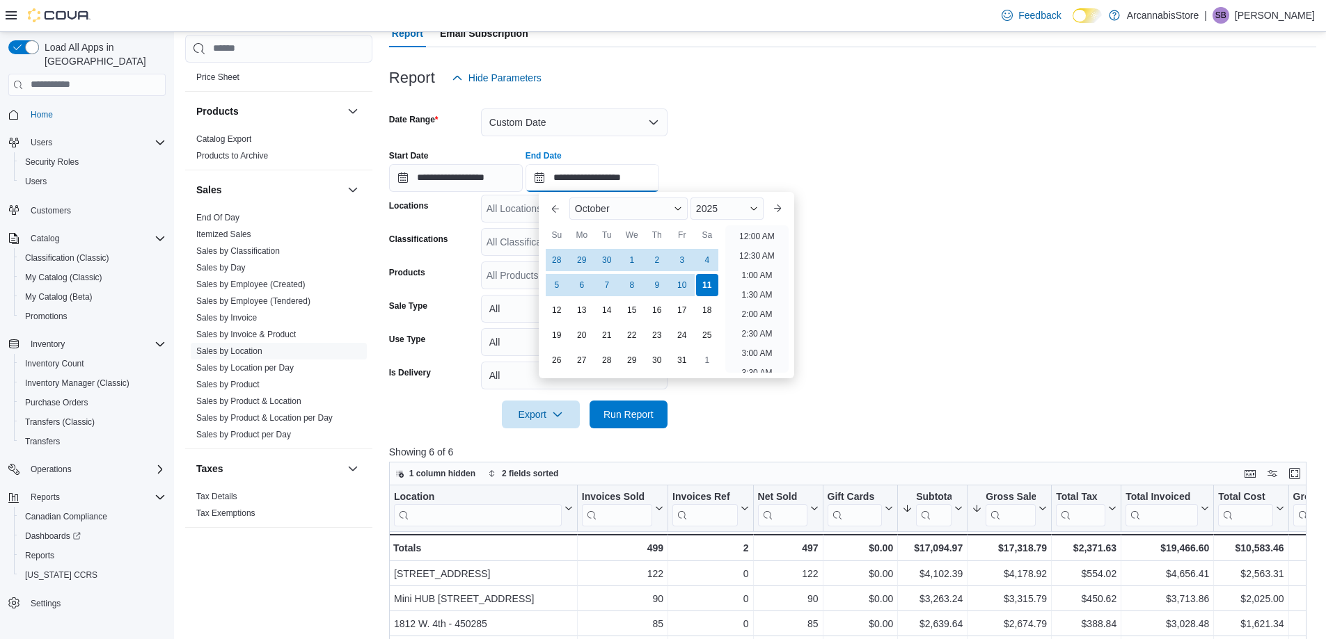
scroll to position [790, 0]
click at [758, 210] on span "Button. Open the year selector. 2025 is currently selected." at bounding box center [753, 209] width 8 height 8
click at [710, 344] on div "2024" at bounding box center [726, 341] width 67 height 17
type input "**********"
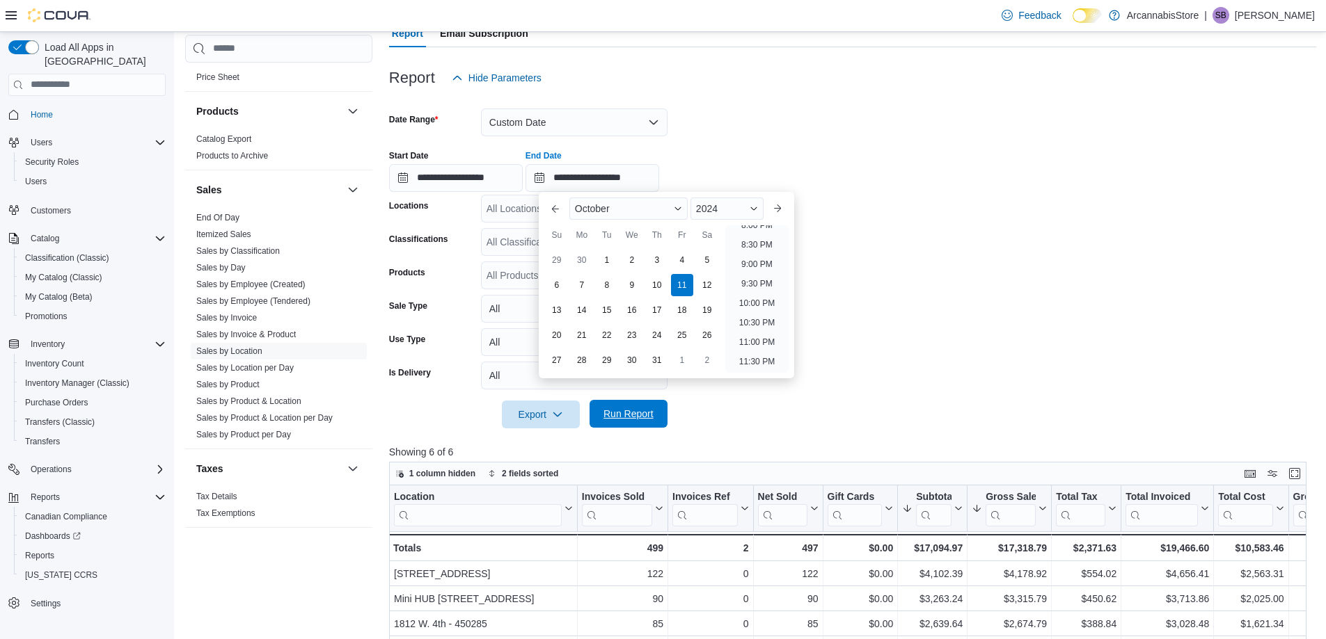
click at [628, 407] on span "Run Report" at bounding box center [628, 414] width 61 height 28
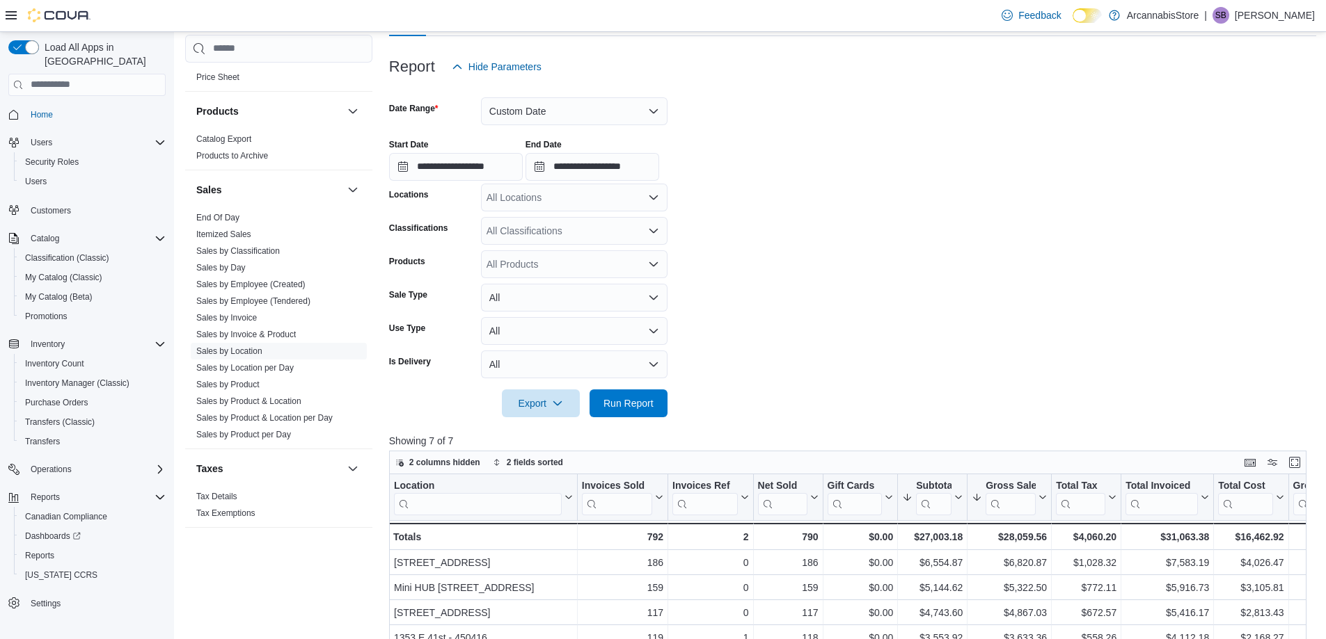
scroll to position [139, 0]
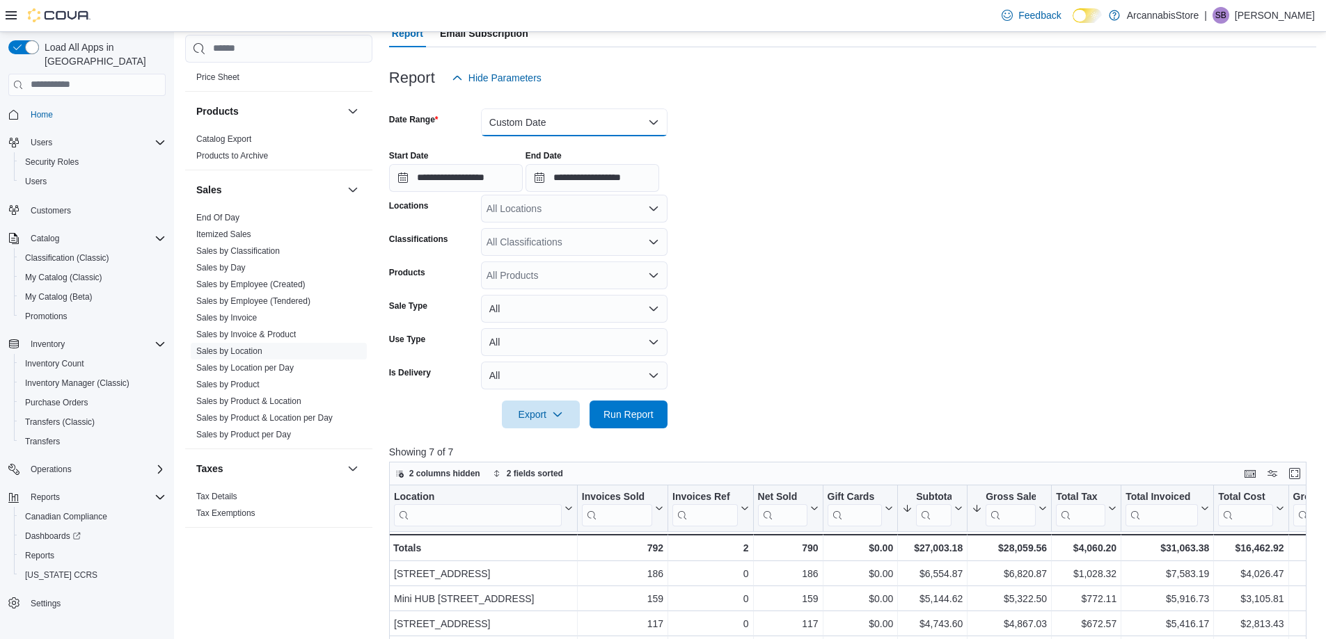
click at [636, 125] on button "Custom Date" at bounding box center [574, 123] width 186 height 28
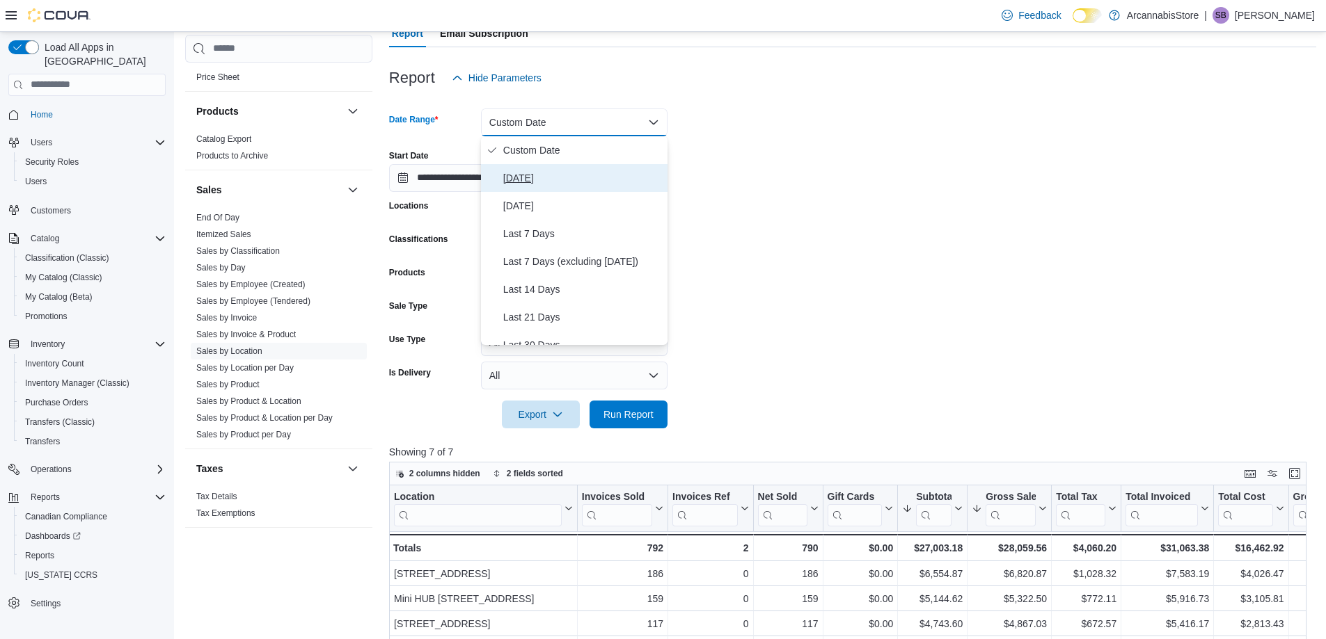
click at [510, 173] on span "[DATE]" at bounding box center [582, 178] width 159 height 17
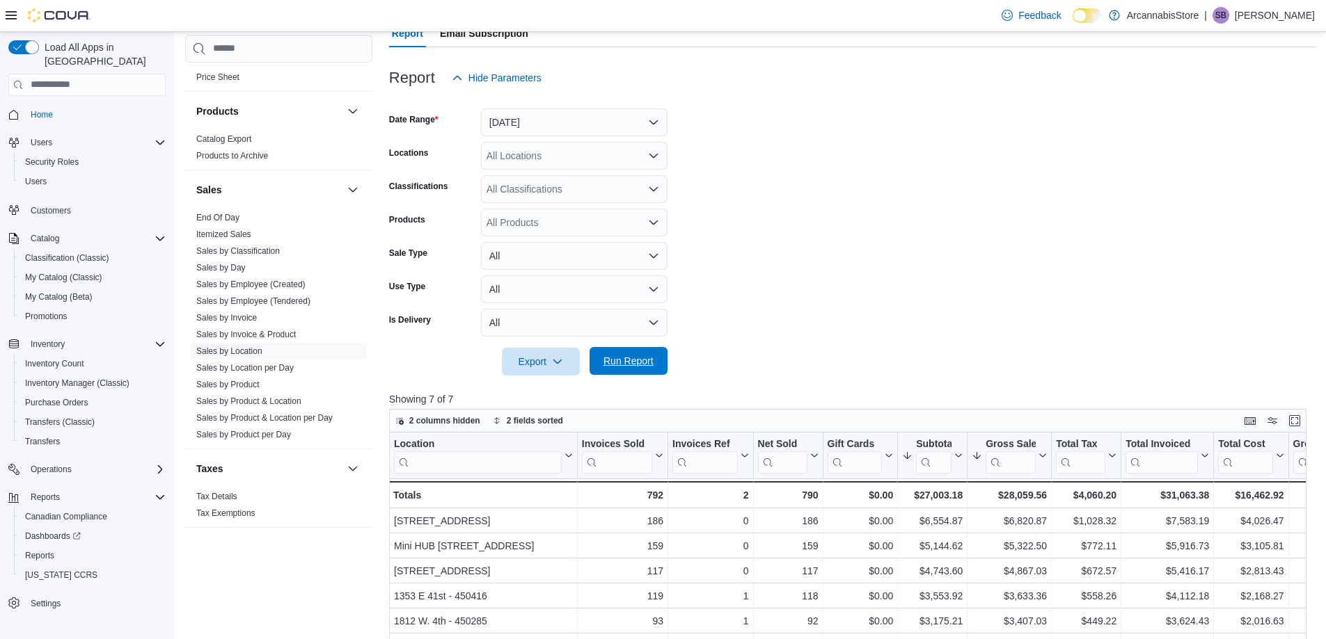
click at [617, 369] on span "Run Report" at bounding box center [628, 361] width 61 height 28
